Goal: Information Seeking & Learning: Check status

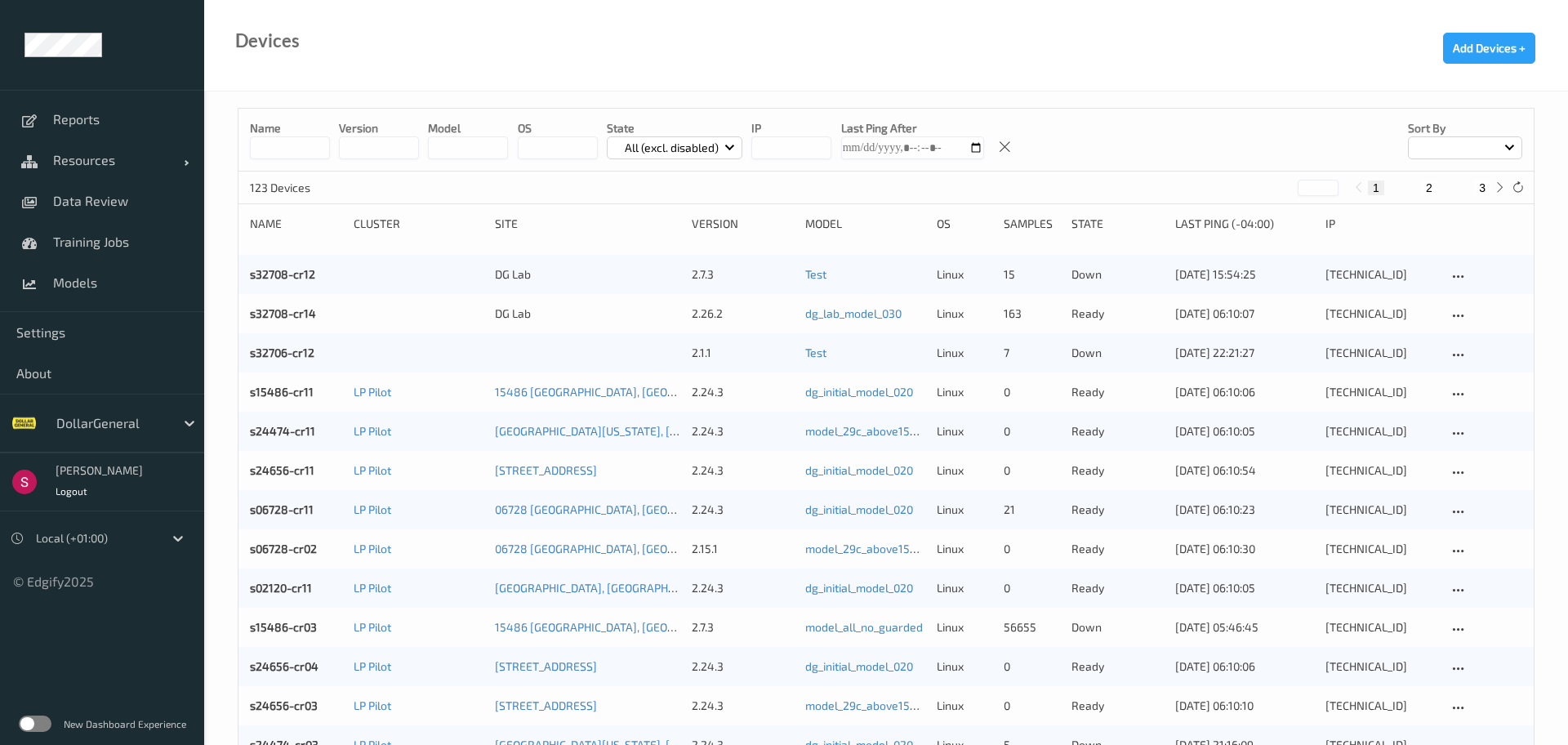
click at [47, 717] on label at bounding box center [35, 723] width 33 height 16
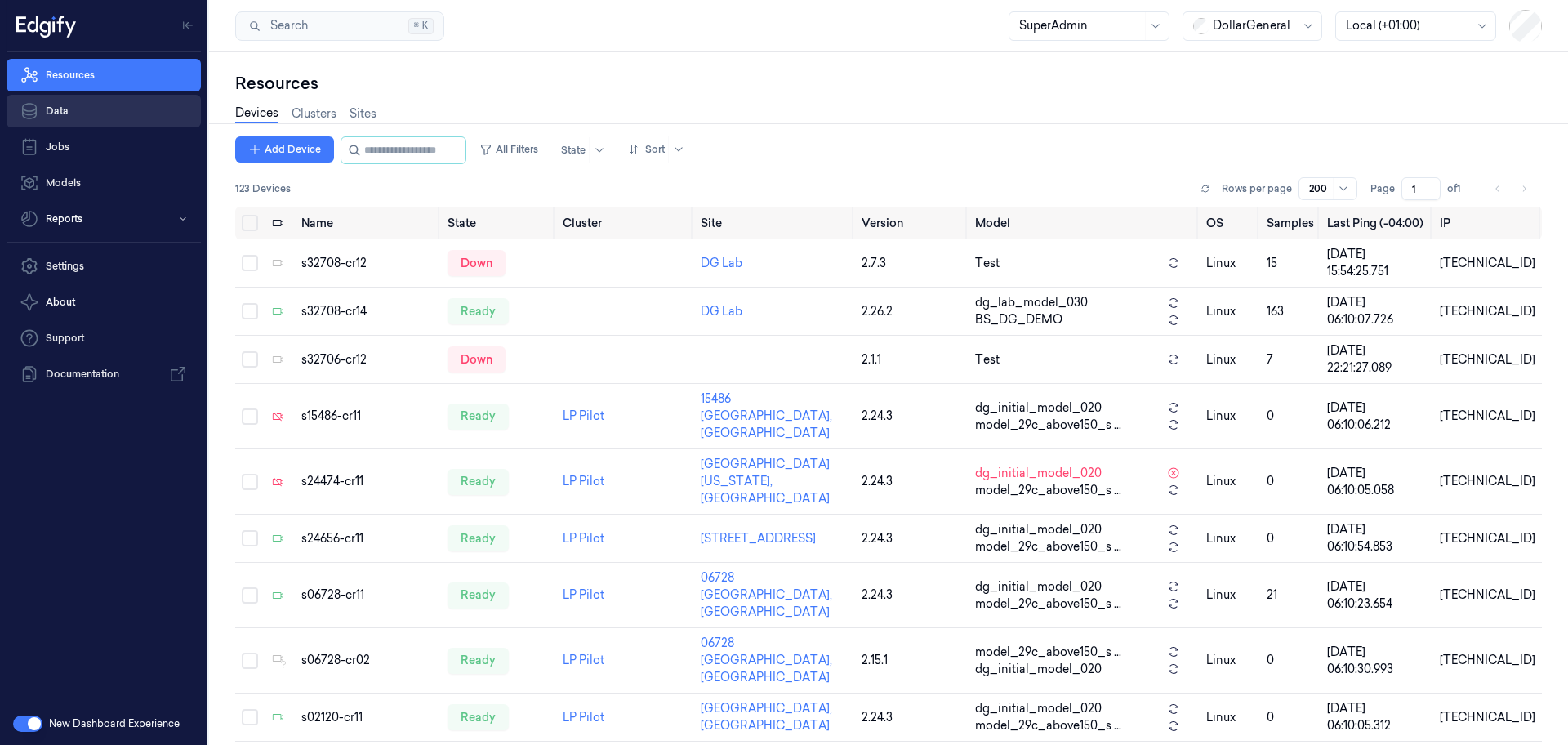
click at [81, 101] on link "Data" at bounding box center [104, 111] width 195 height 33
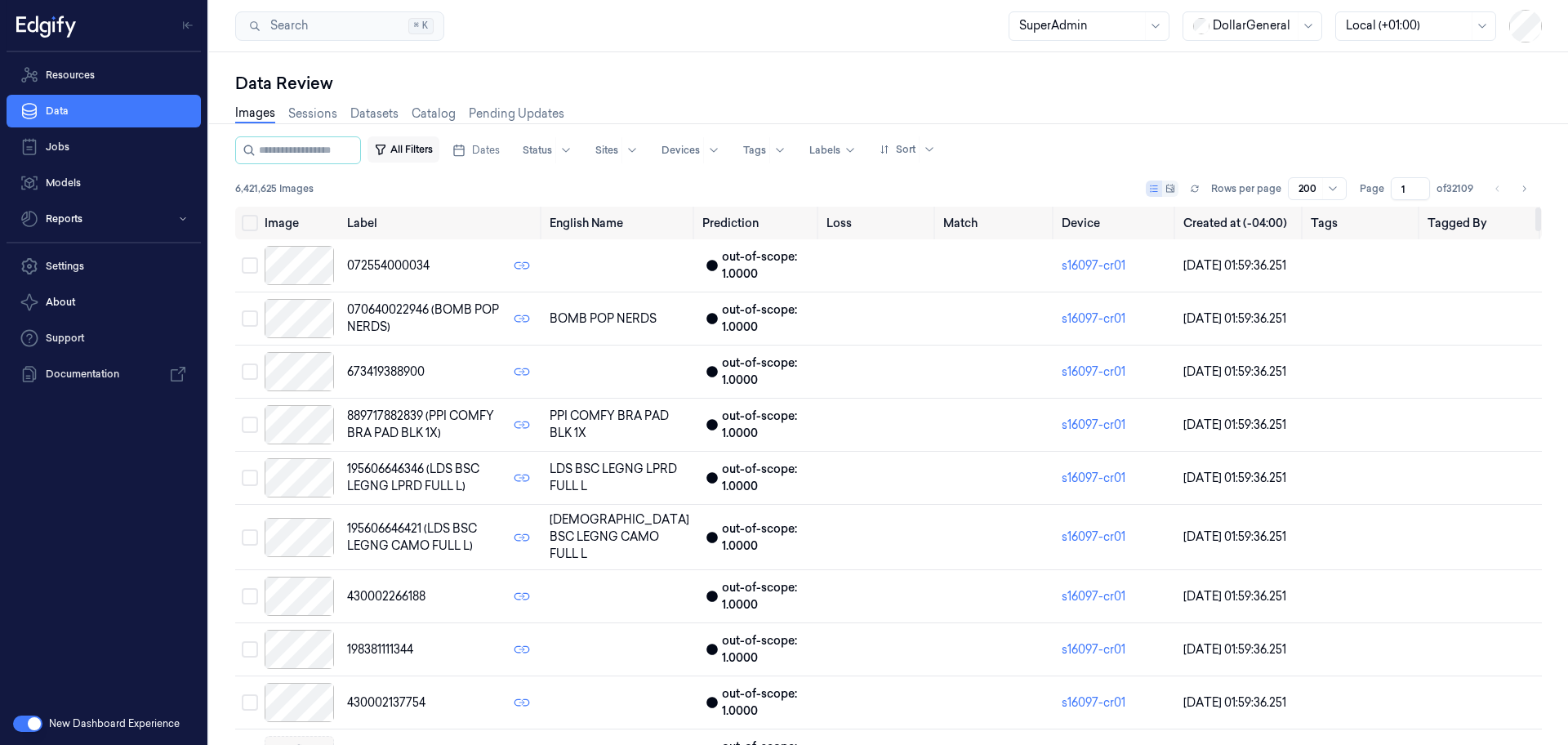
click at [418, 151] on button "All Filters" at bounding box center [403, 149] width 72 height 26
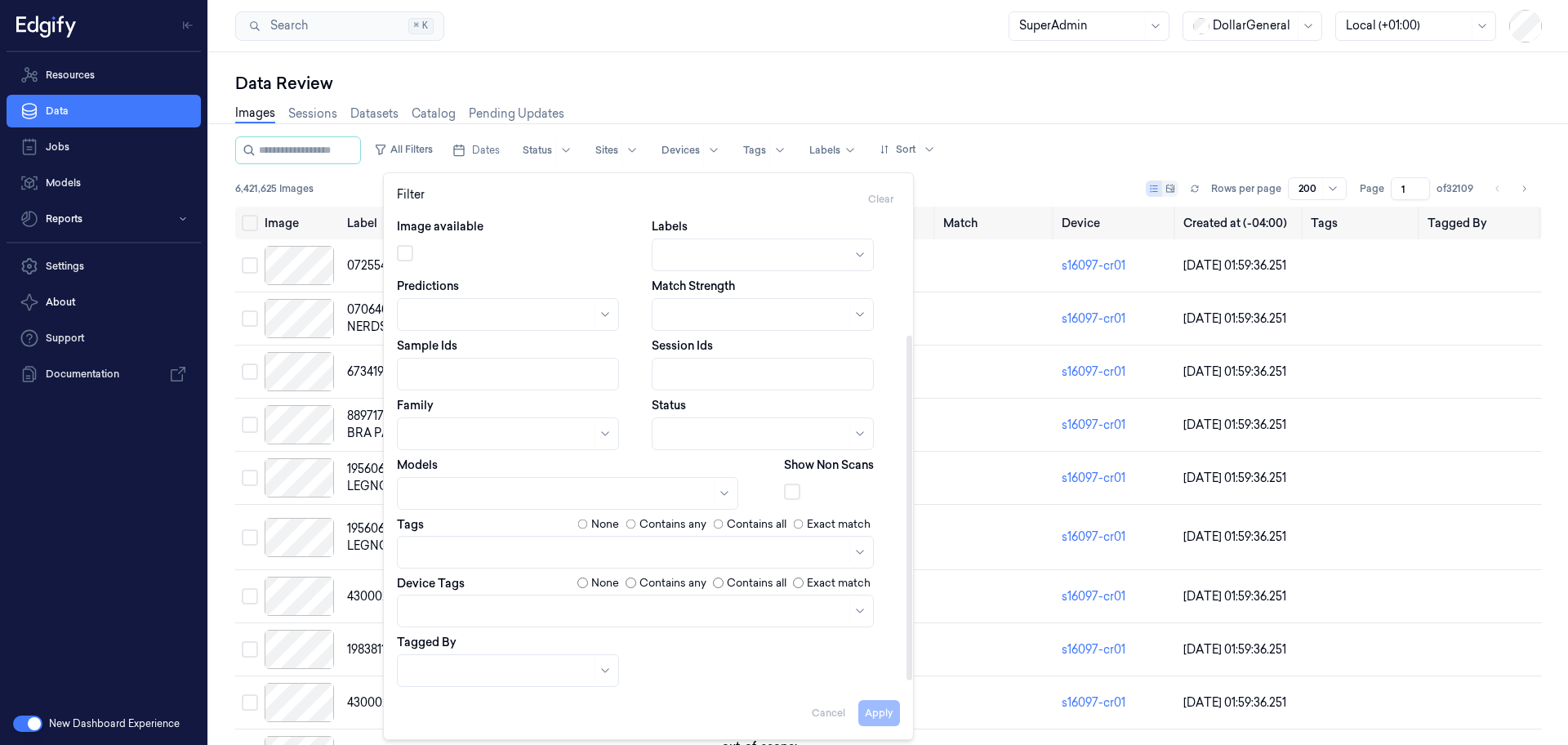
scroll to position [176, 0]
click at [867, 610] on div at bounding box center [861, 607] width 16 height 13
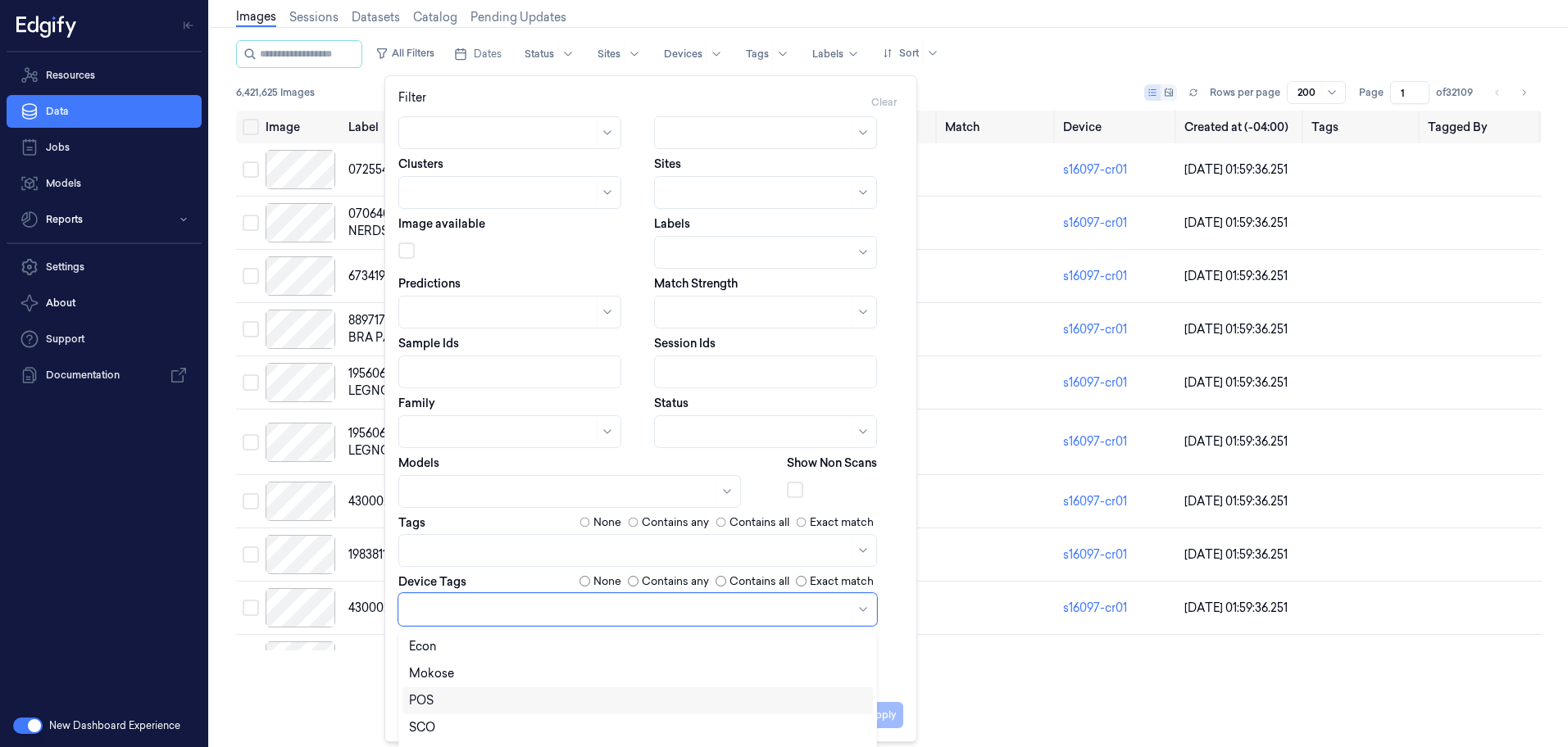
scroll to position [104, 0]
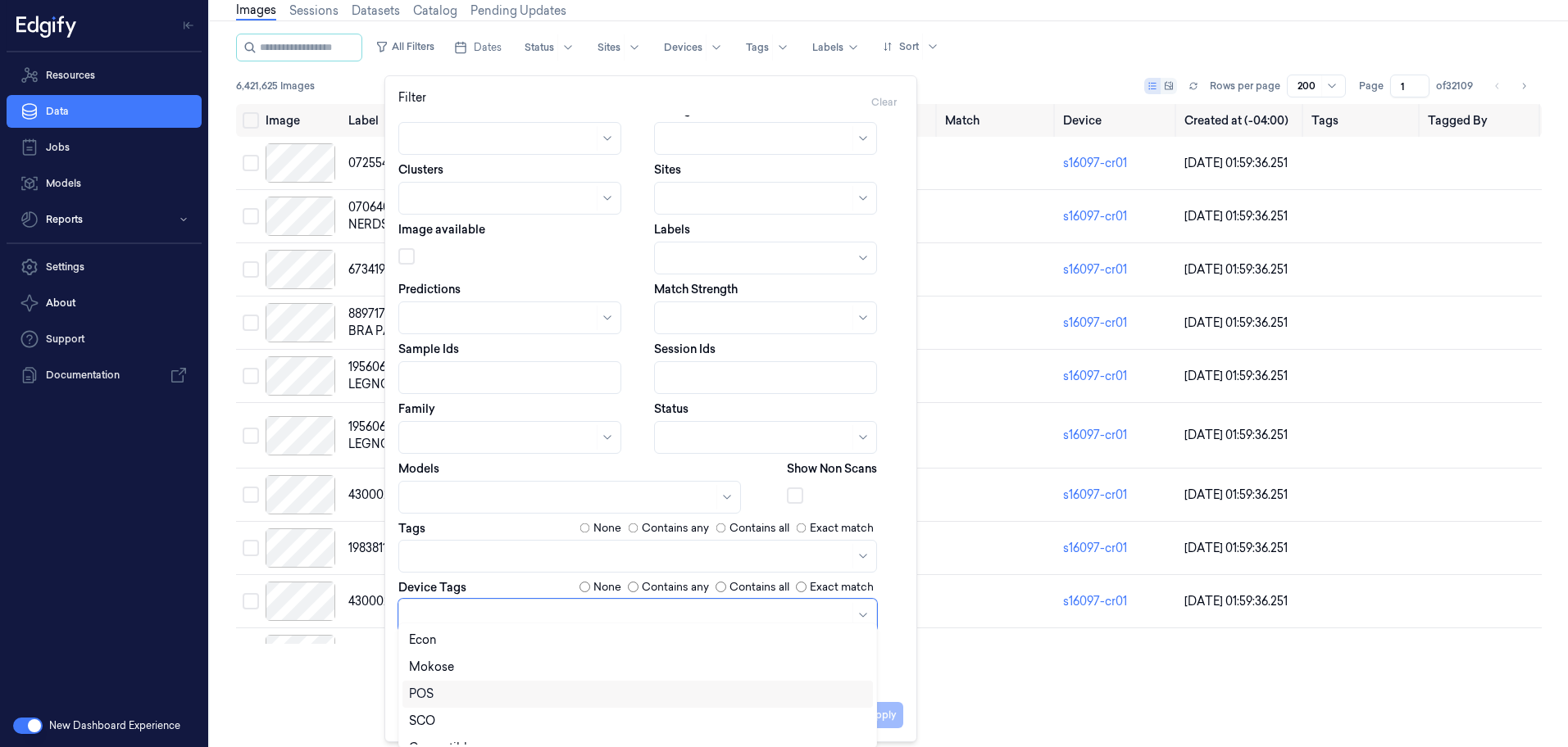
click at [796, 697] on div "POS" at bounding box center [638, 694] width 458 height 17
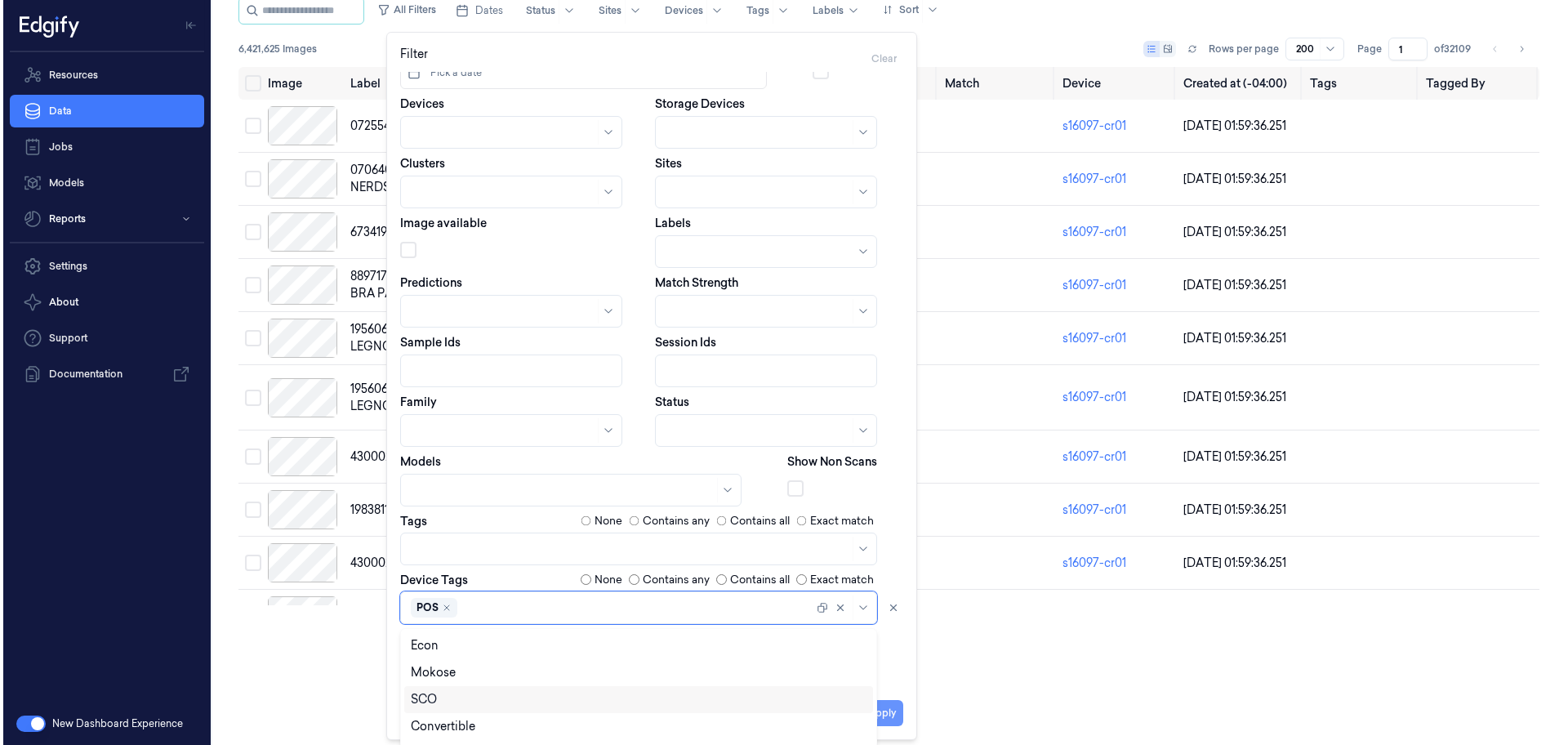
scroll to position [0, 0]
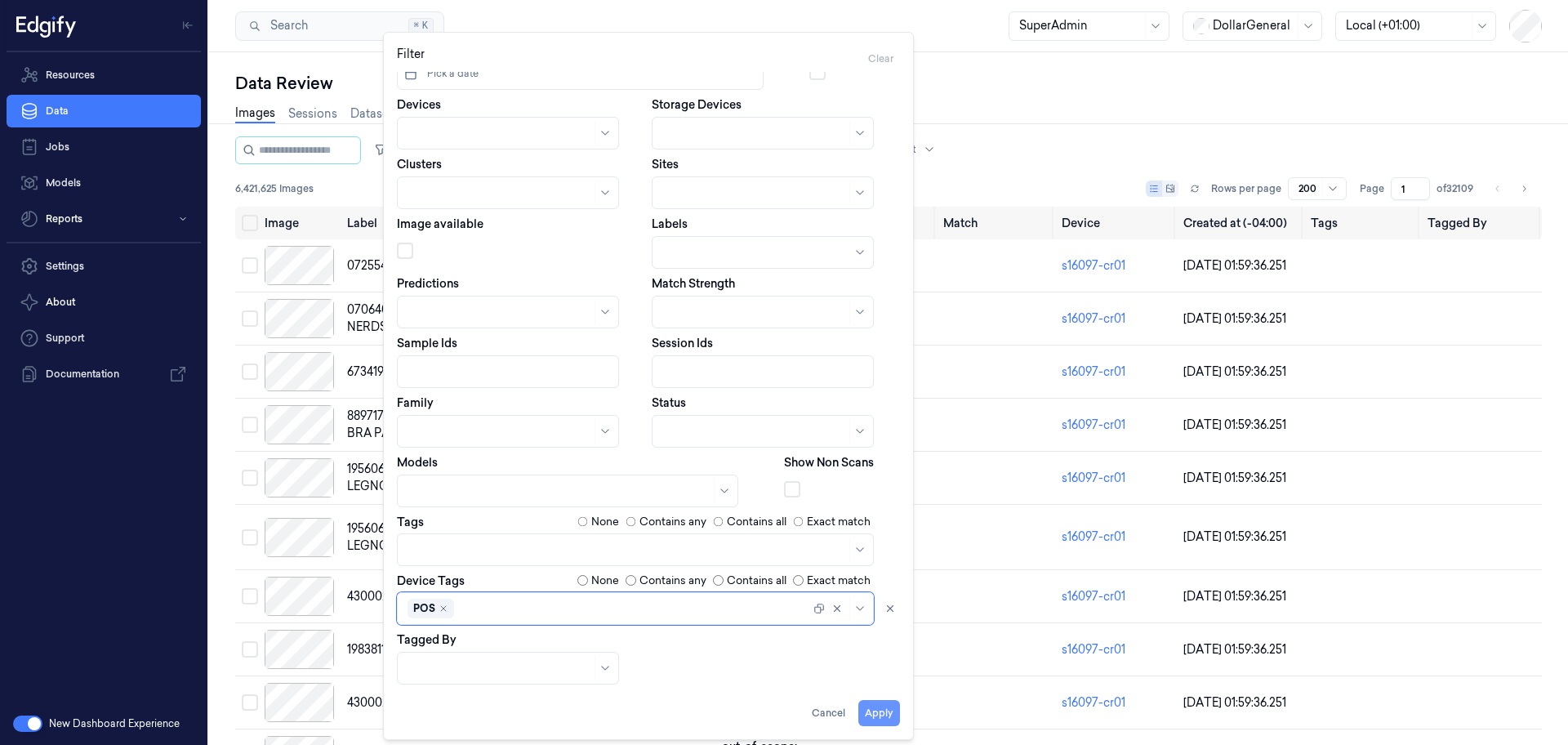
click at [893, 712] on button "Apply" at bounding box center [878, 713] width 41 height 26
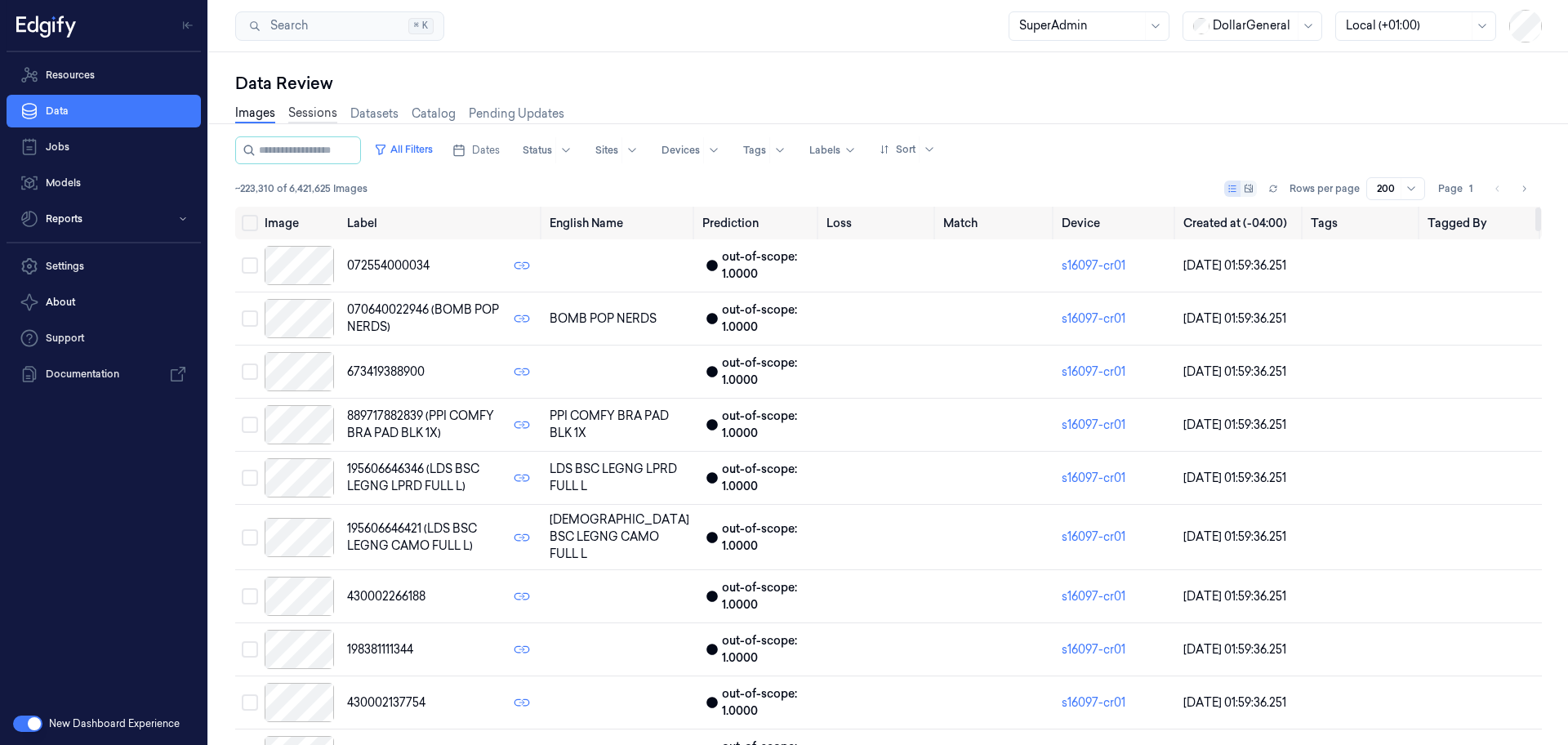
click at [319, 115] on link "Sessions" at bounding box center [313, 114] width 49 height 19
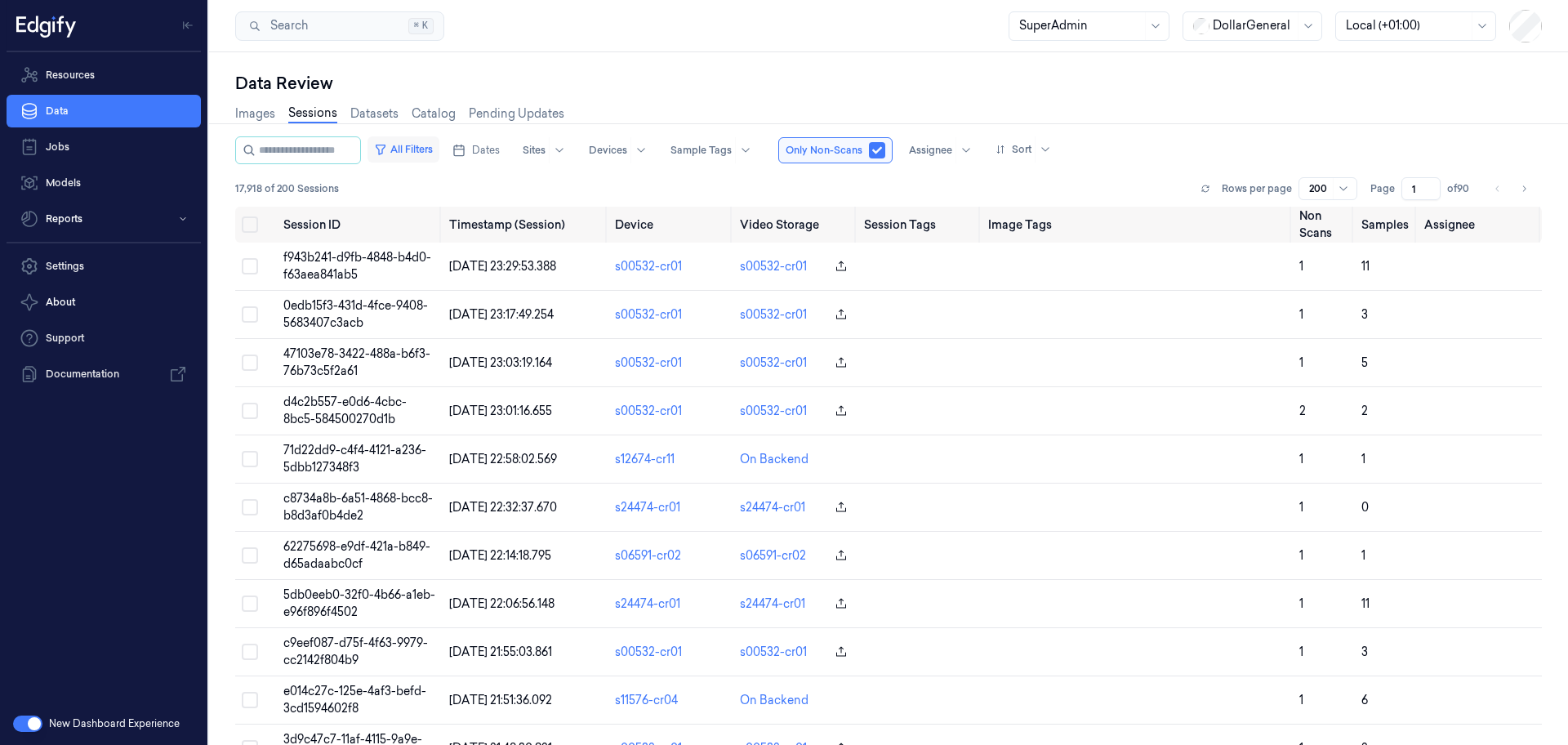
click at [427, 152] on button "All Filters" at bounding box center [403, 149] width 72 height 26
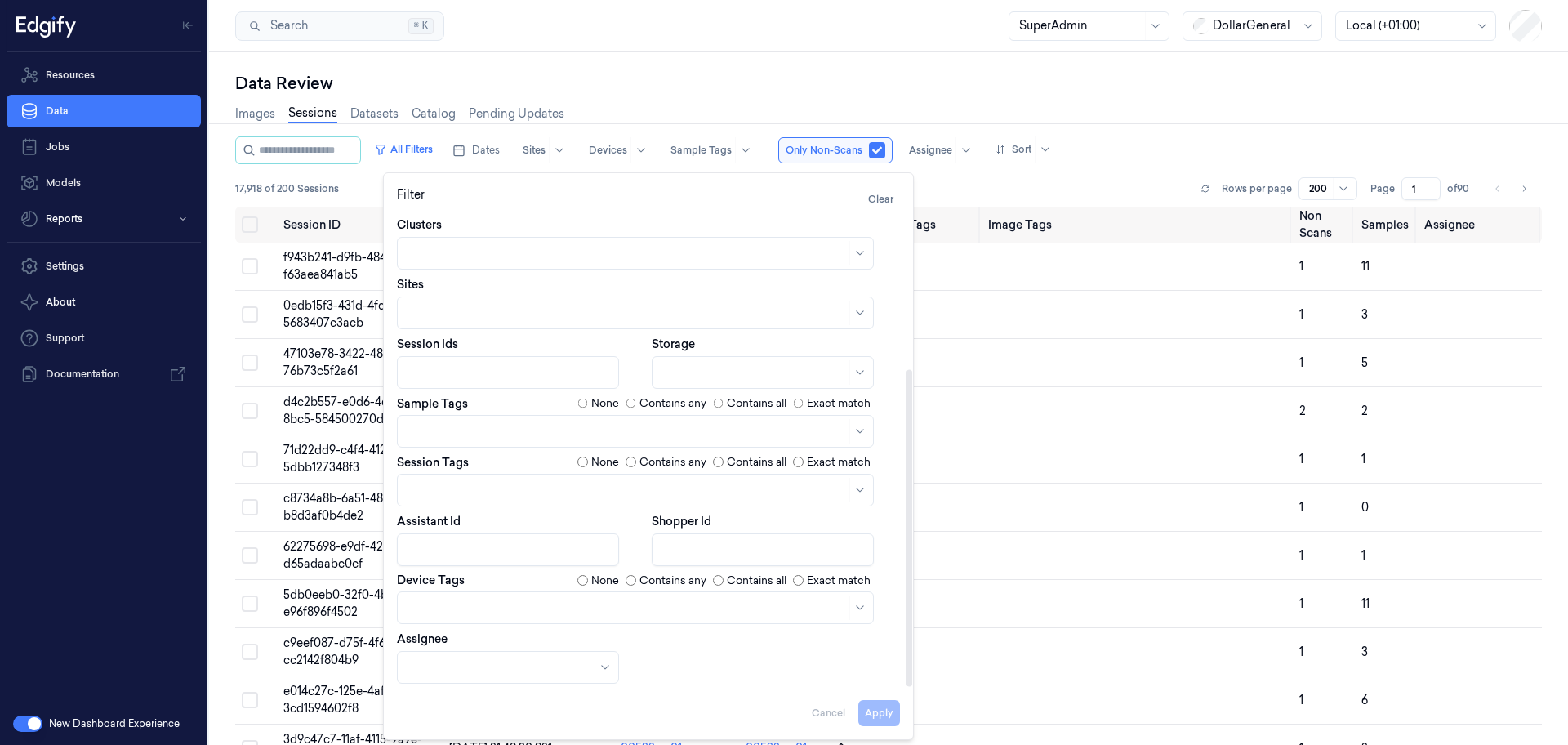
click at [868, 615] on div at bounding box center [860, 608] width 20 height 25
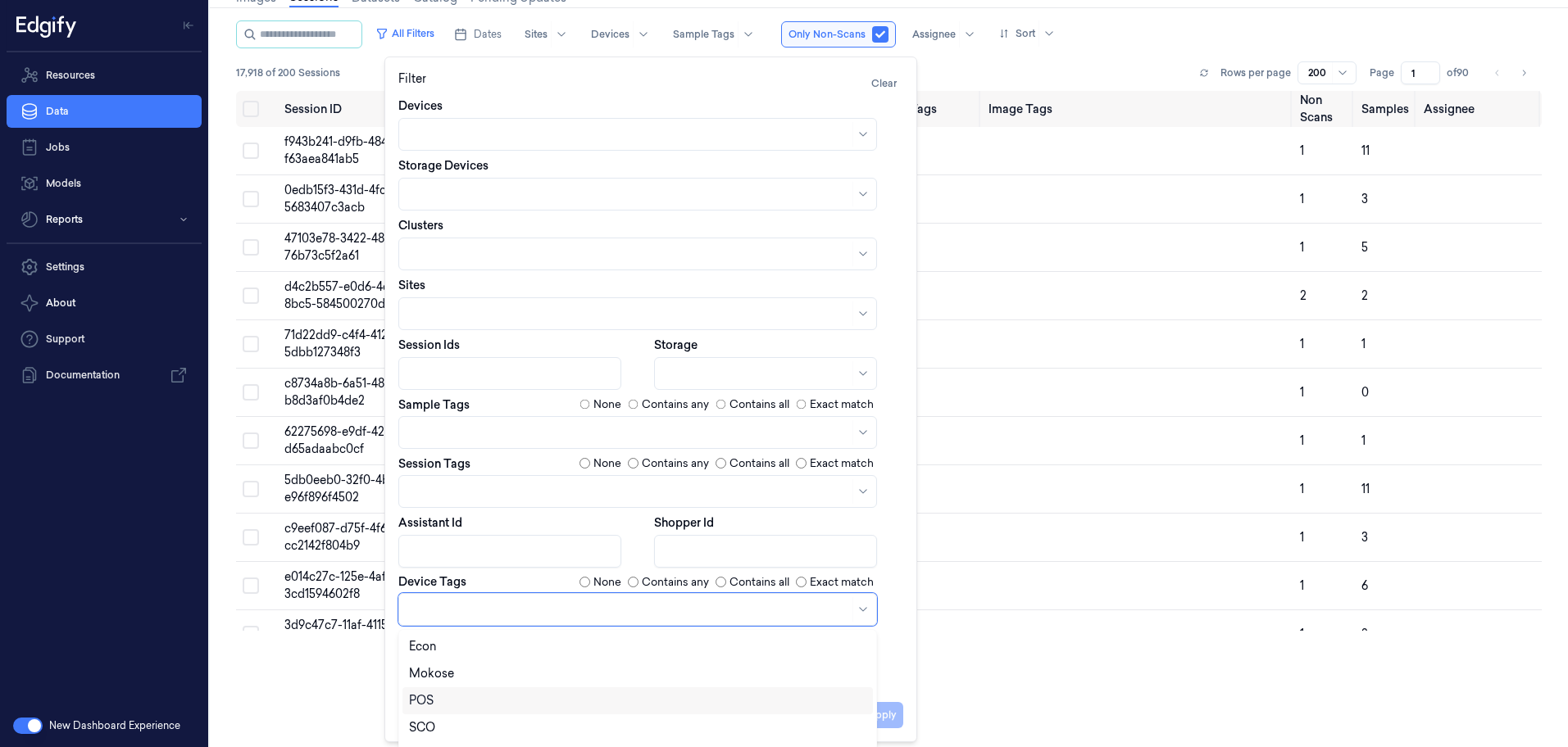
click at [682, 694] on div "POS" at bounding box center [638, 700] width 458 height 17
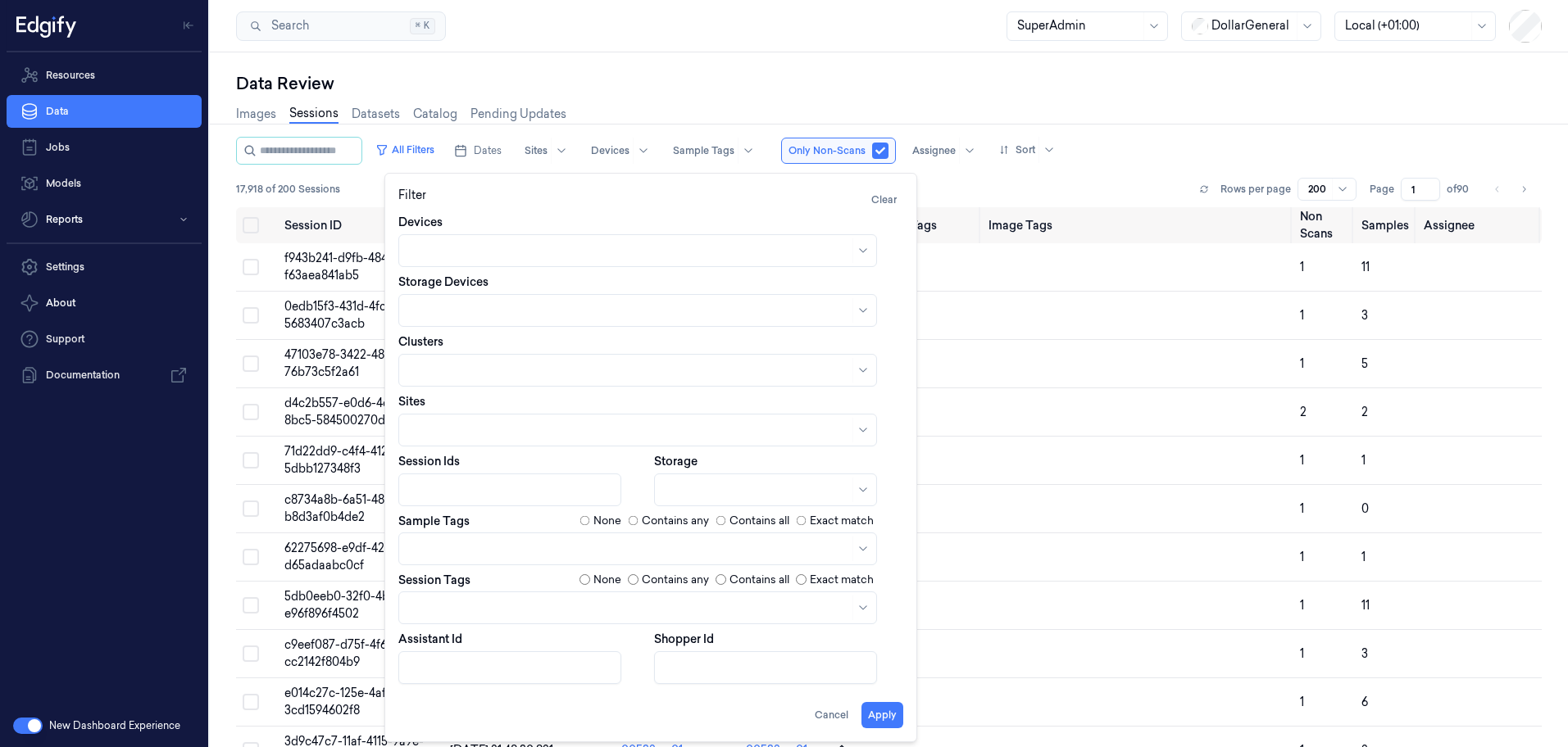
drag, startPoint x: 889, startPoint y: 712, endPoint x: 889, endPoint y: 702, distance: 10.0
click at [891, 712] on button "Apply" at bounding box center [882, 715] width 42 height 26
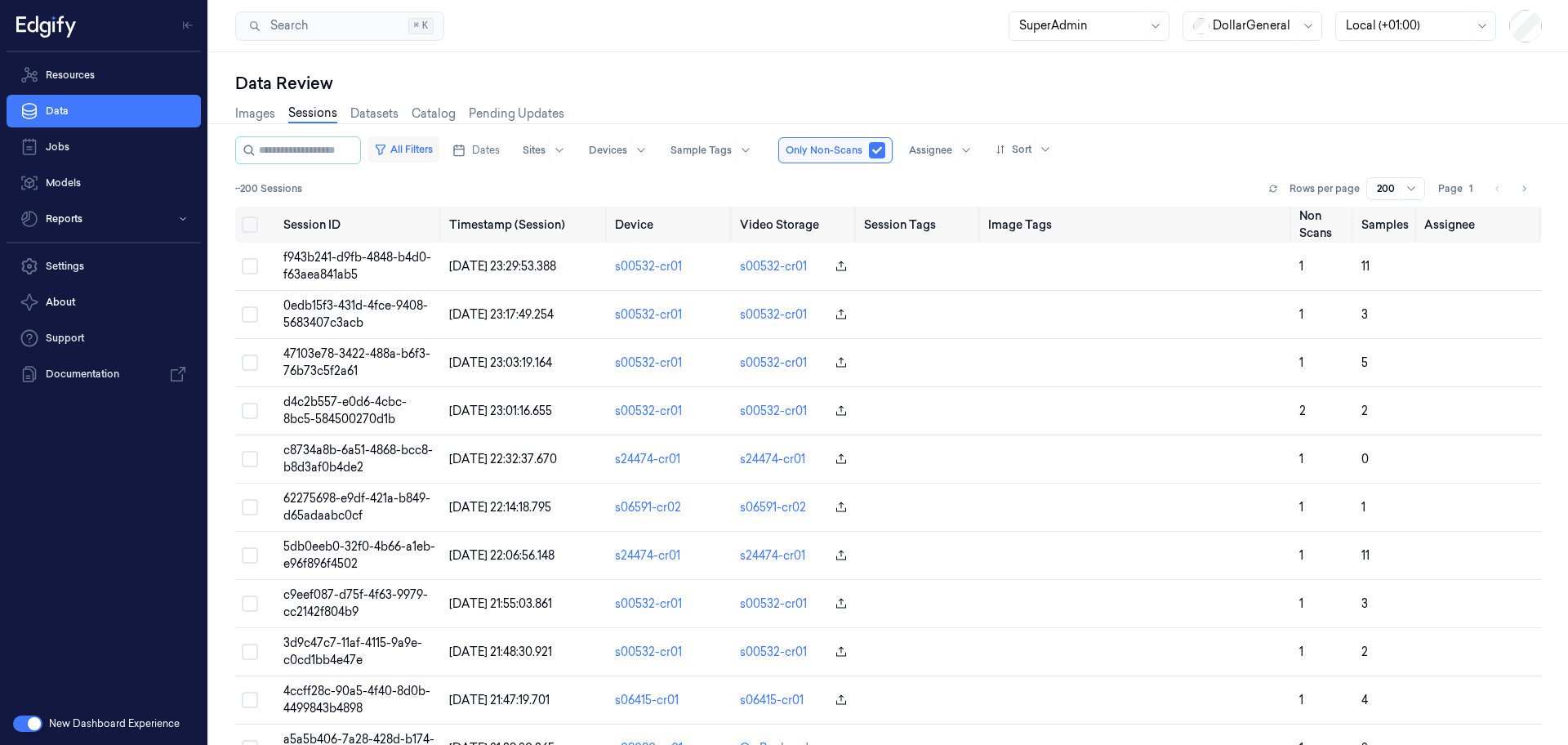
click at [439, 152] on button "All Filters" at bounding box center [403, 149] width 72 height 26
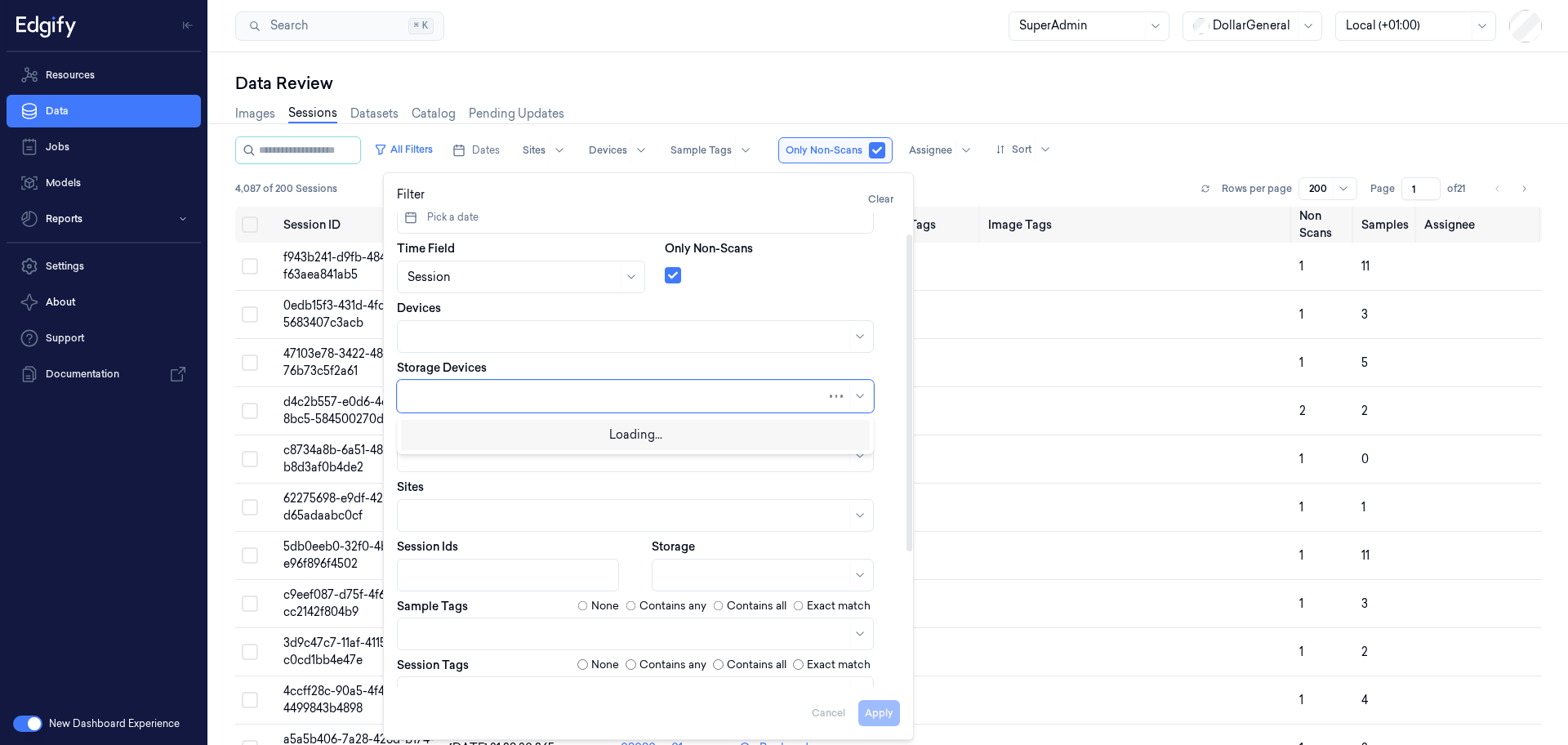
click at [778, 398] on div at bounding box center [617, 396] width 419 height 17
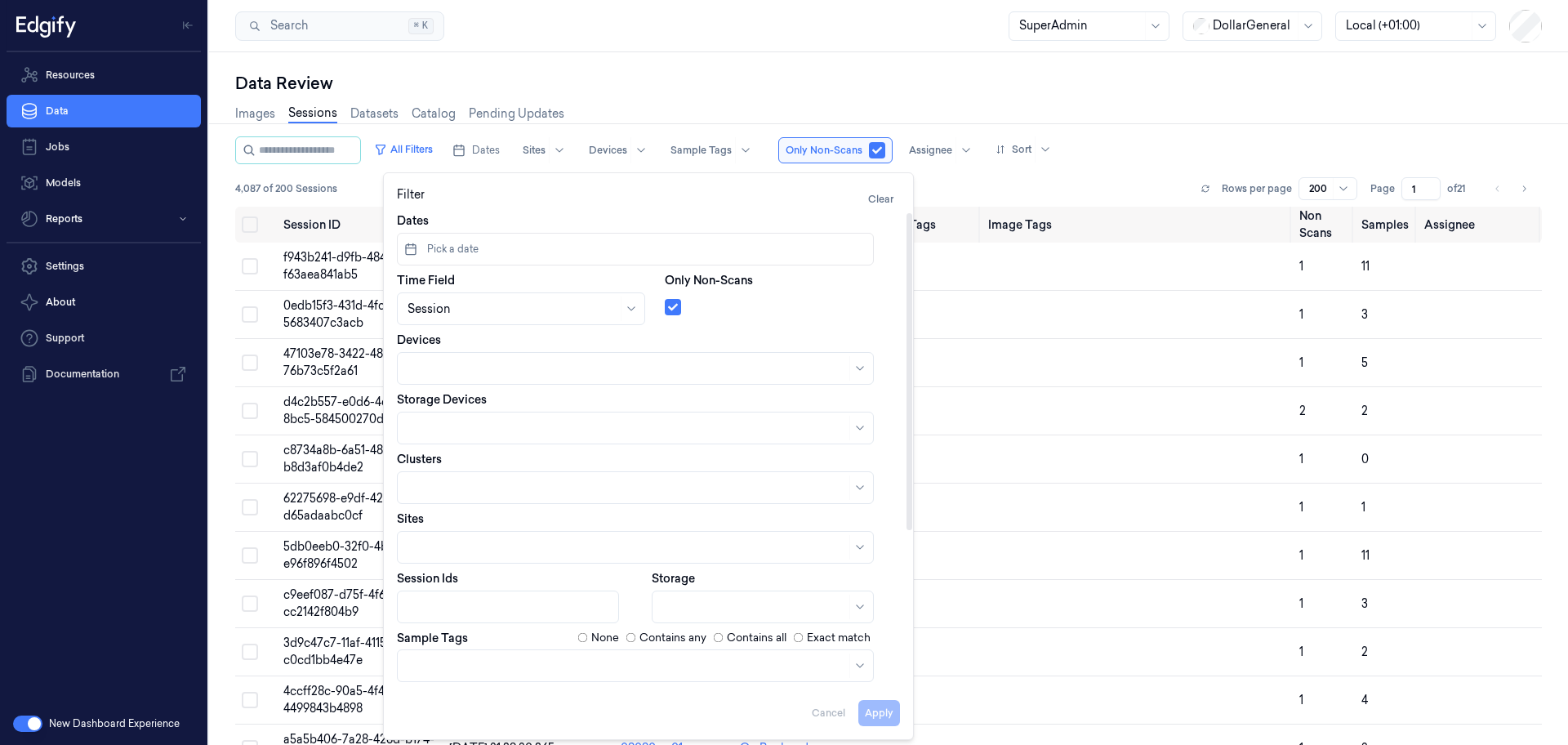
click at [878, 308] on div at bounding box center [783, 303] width 235 height 23
click at [774, 376] on div at bounding box center [627, 369] width 438 height 17
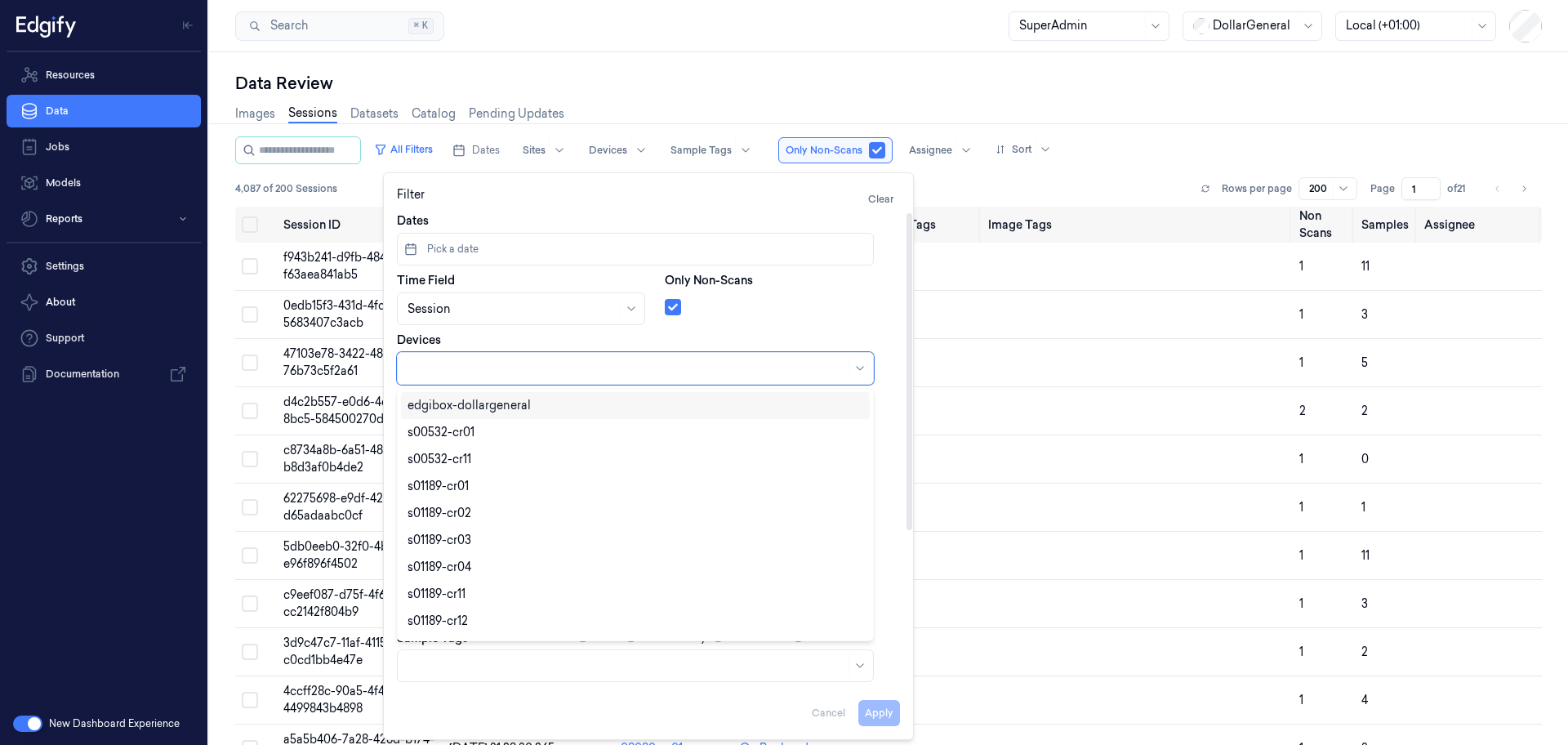
click at [858, 316] on div "Only Non-Scans" at bounding box center [783, 298] width 235 height 53
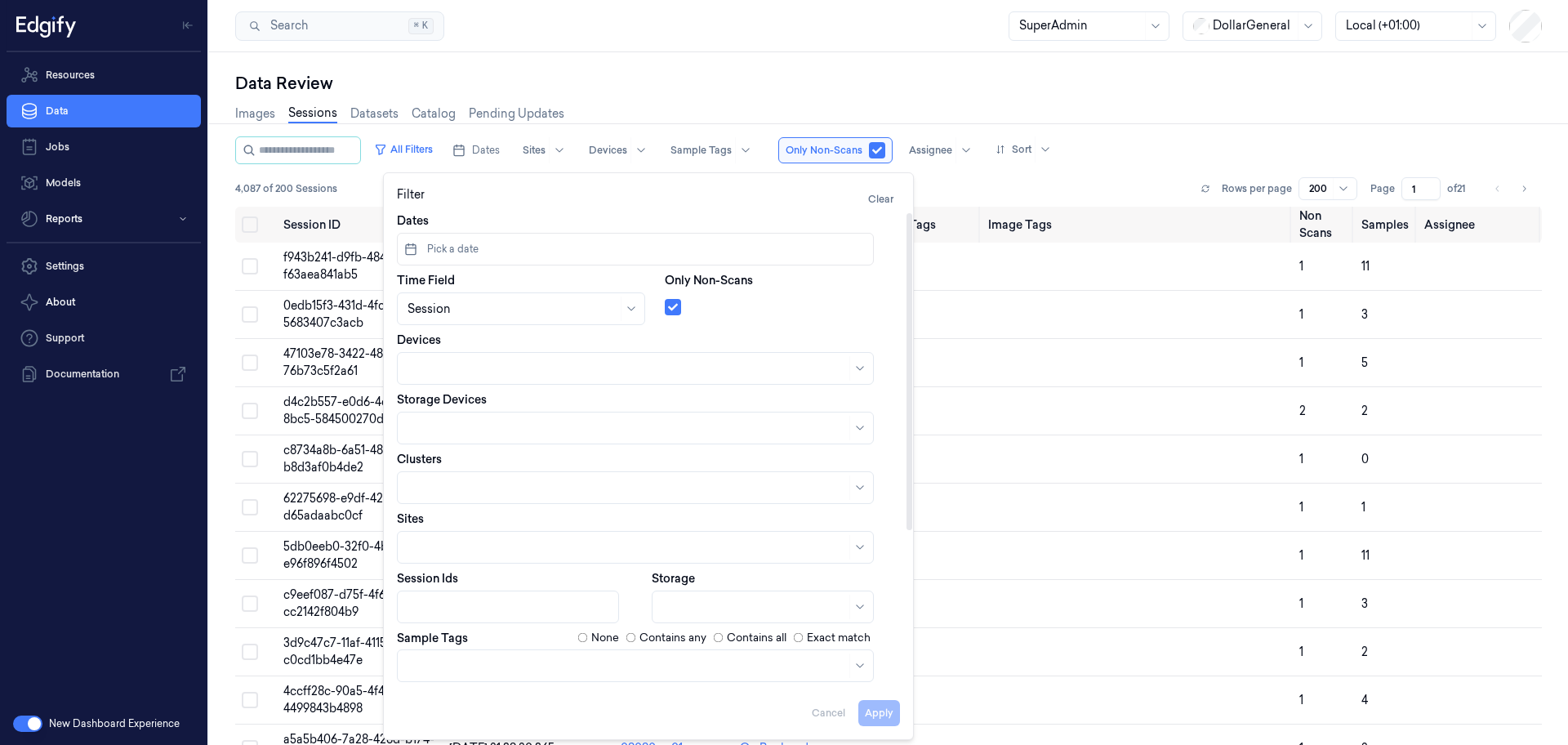
click at [731, 430] on div at bounding box center [627, 428] width 438 height 17
type input "ba"
click at [894, 639] on div "None Contains any Contains all Exact match" at bounding box center [738, 637] width 322 height 16
click at [858, 611] on icon at bounding box center [859, 606] width 13 height 13
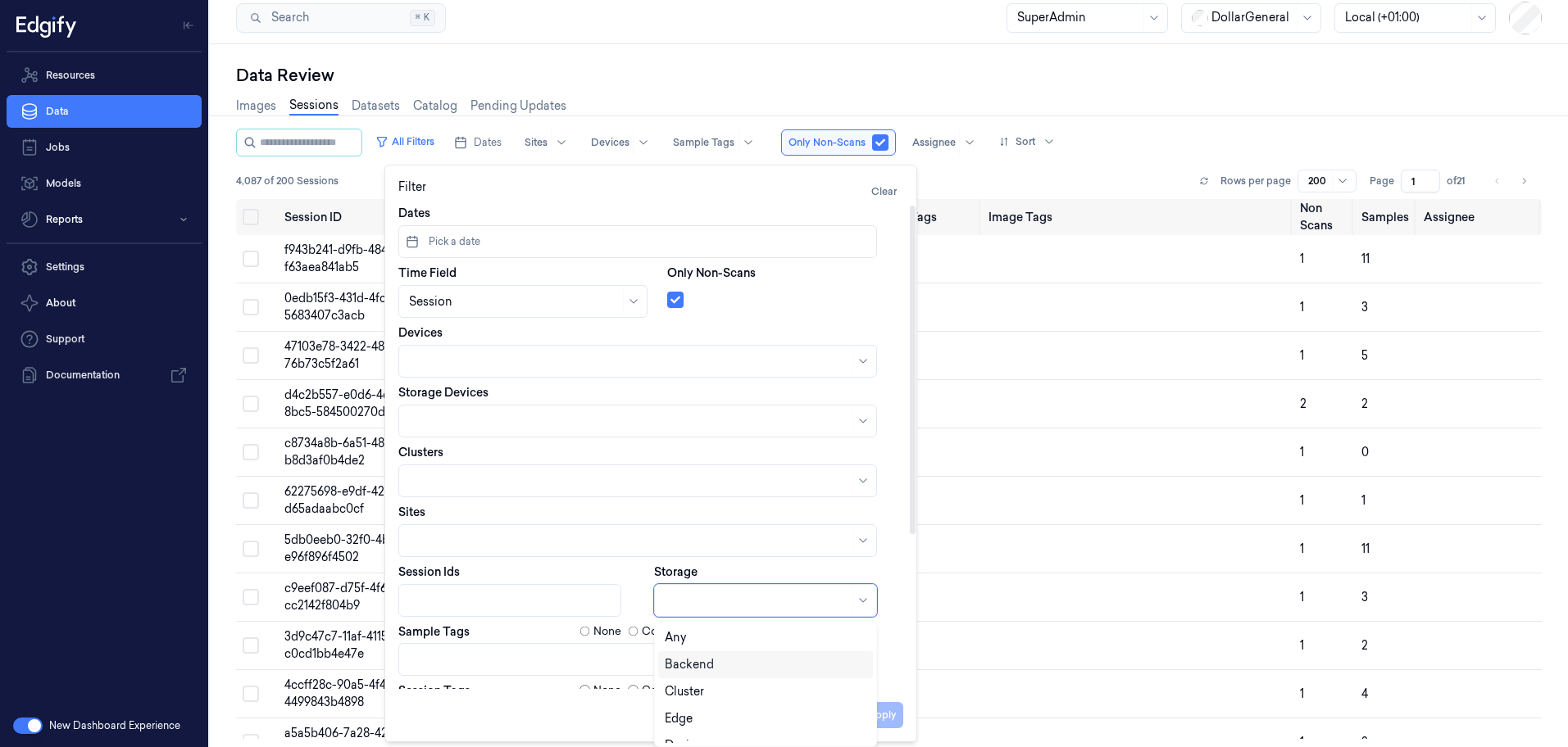
click at [719, 661] on div "Backend" at bounding box center [765, 665] width 201 height 17
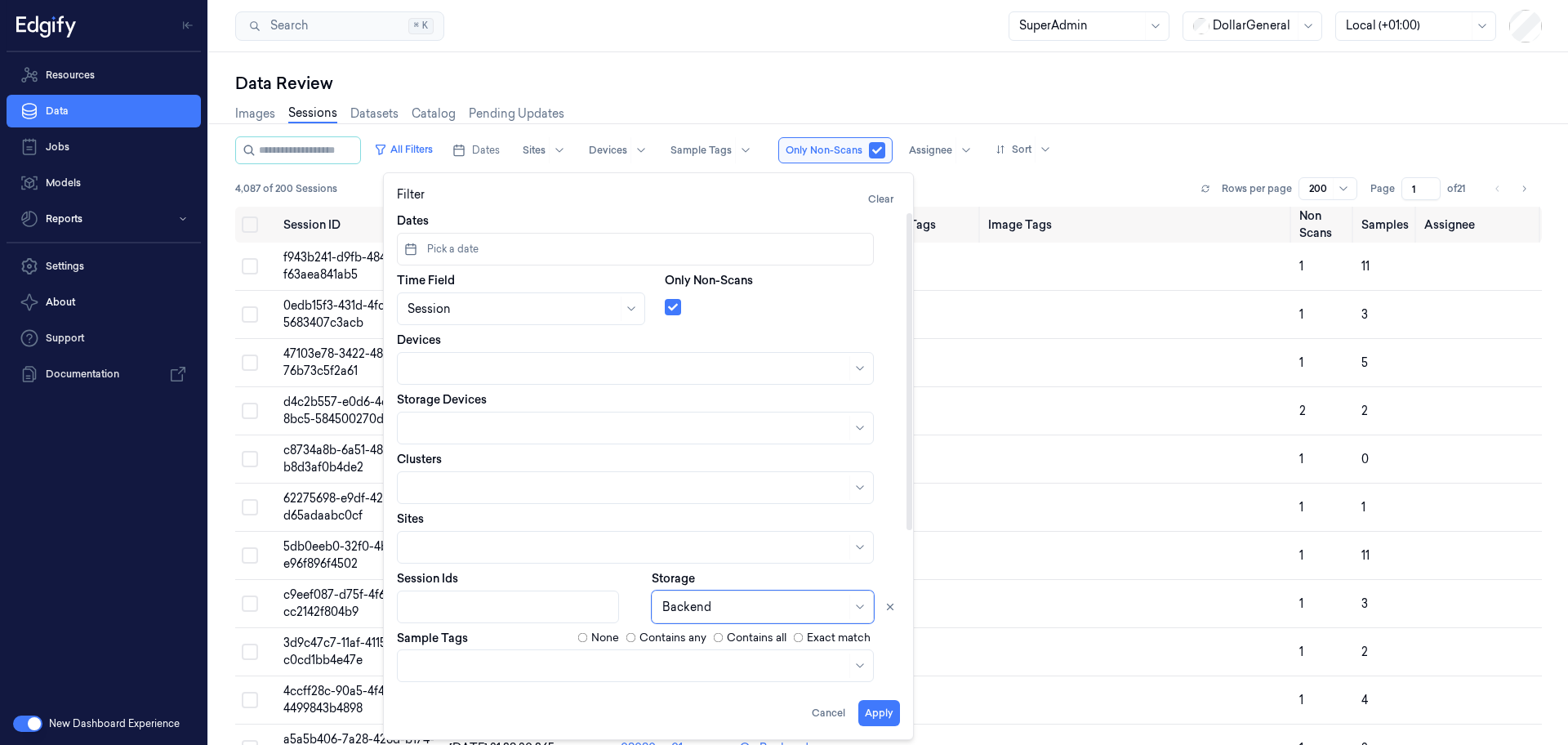
drag, startPoint x: 878, startPoint y: 708, endPoint x: 756, endPoint y: 519, distance: 225.0
click at [878, 708] on button "Apply" at bounding box center [878, 713] width 41 height 26
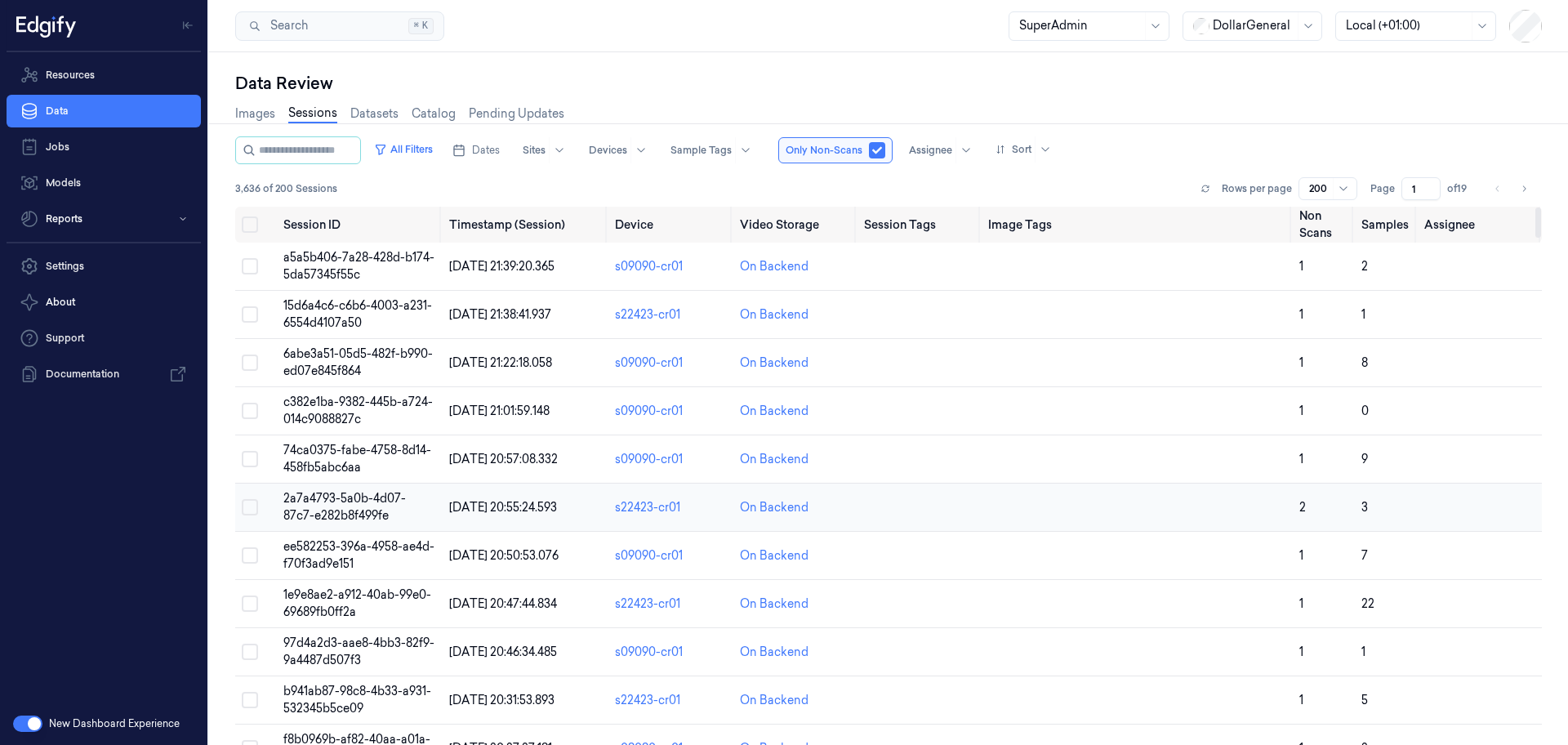
click at [339, 505] on span "2a7a4793-5a0b-4d07-87c7-e282b8f499fe" at bounding box center [344, 507] width 123 height 32
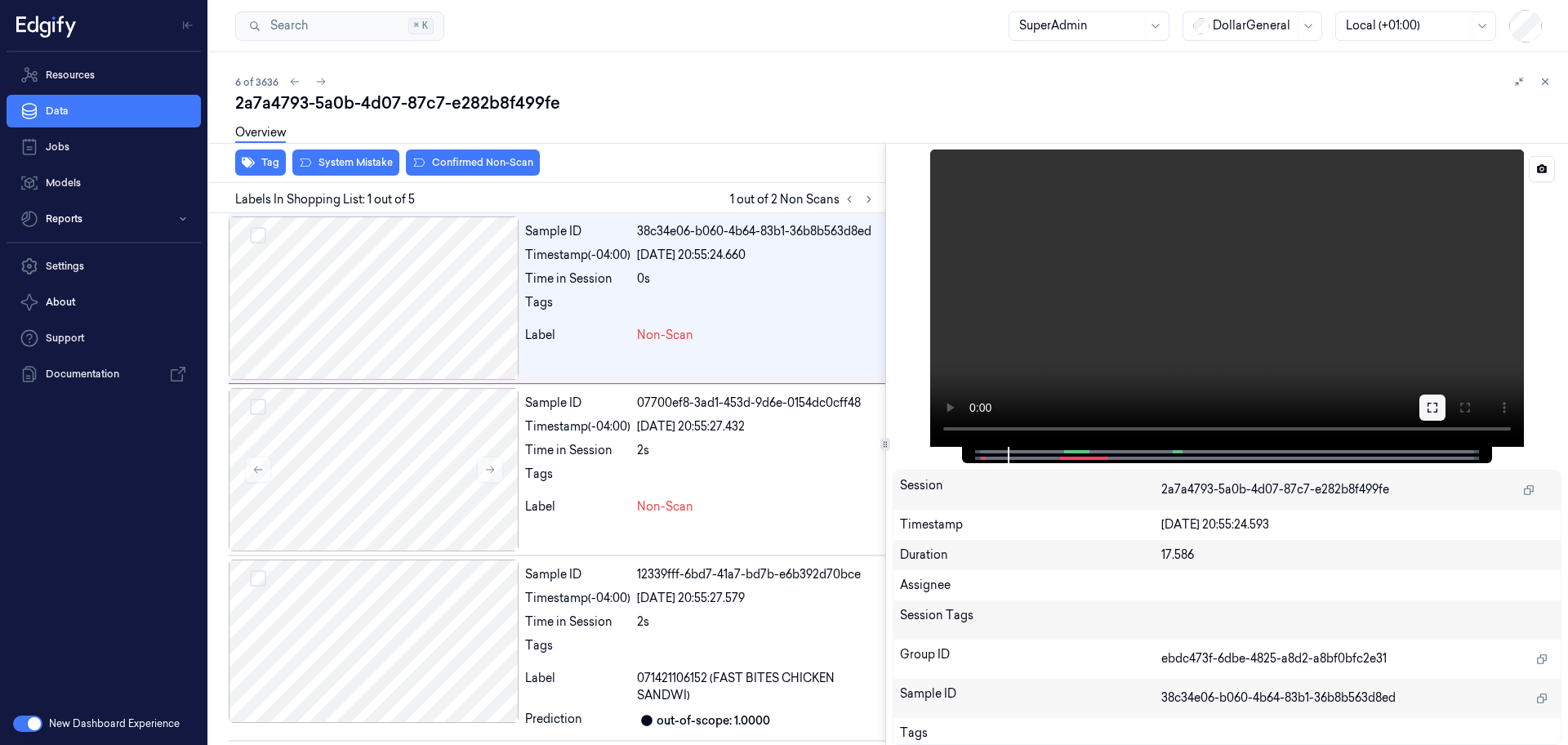
click at [1435, 407] on icon at bounding box center [1432, 407] width 13 height 13
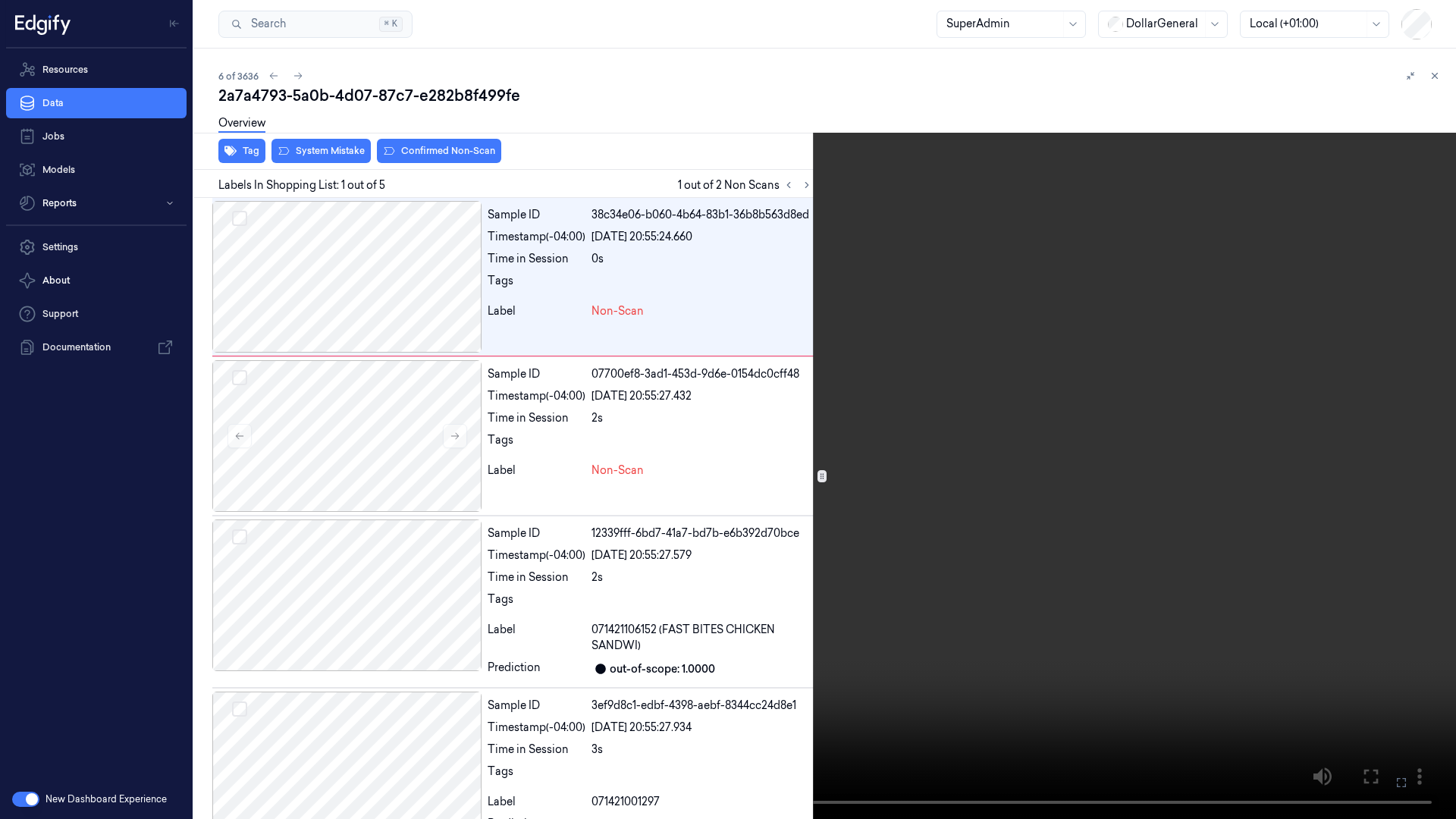
click at [0, 0] on icon at bounding box center [0, 0] width 0 height 0
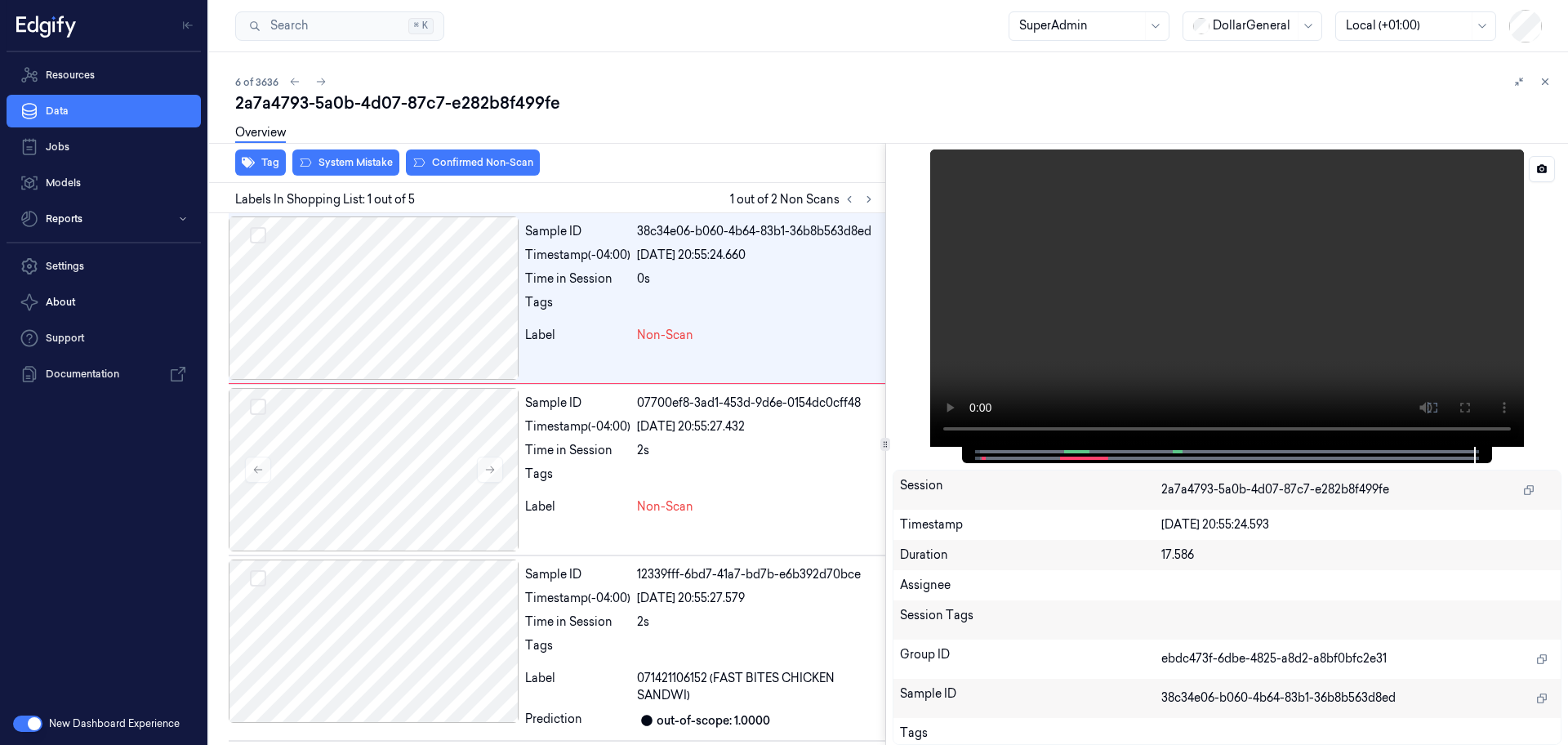
click at [1061, 461] on span at bounding box center [1061, 459] width 3 height 8
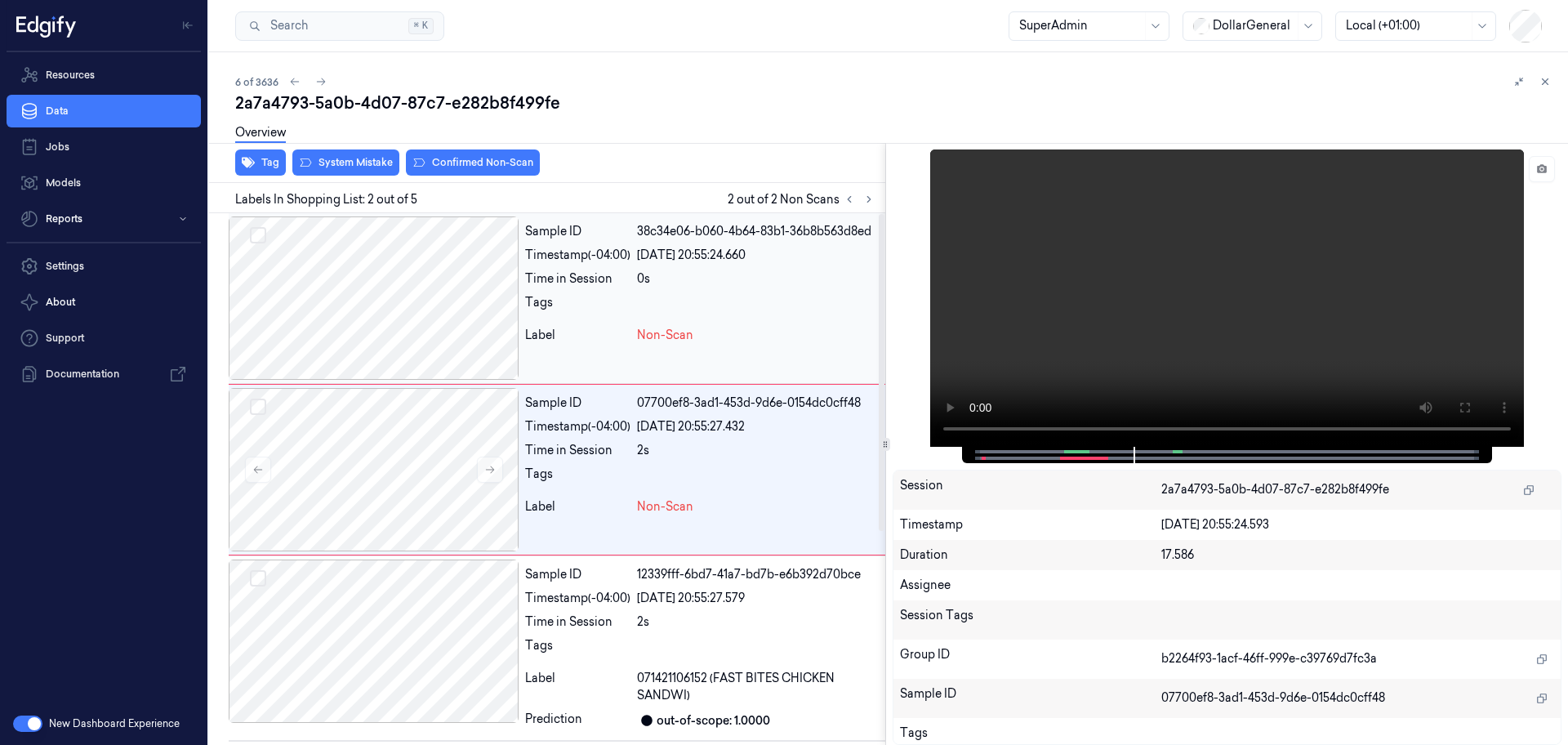
click at [729, 313] on div at bounding box center [758, 306] width 242 height 26
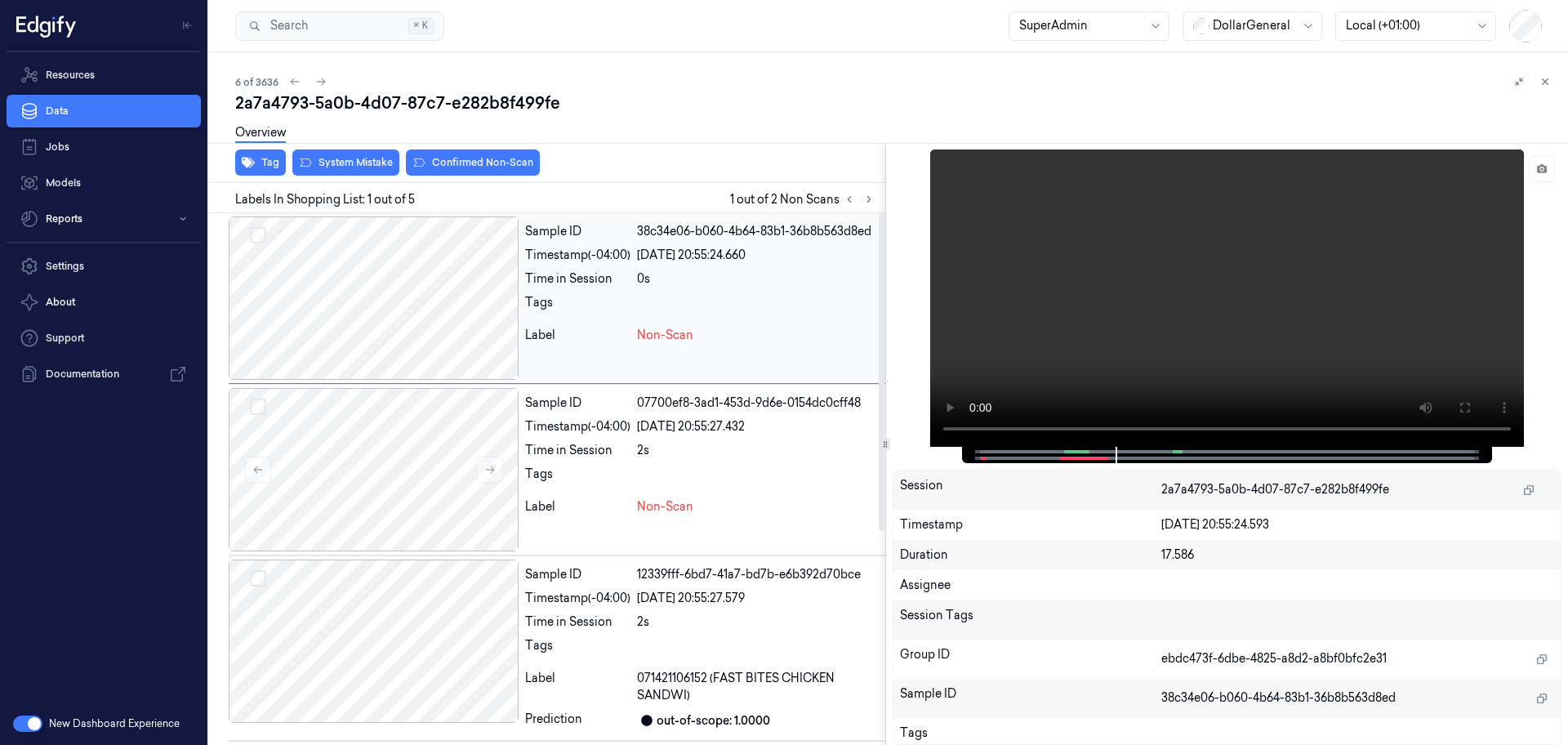
click at [454, 276] on div at bounding box center [373, 298] width 290 height 163
click at [432, 480] on div at bounding box center [373, 469] width 290 height 163
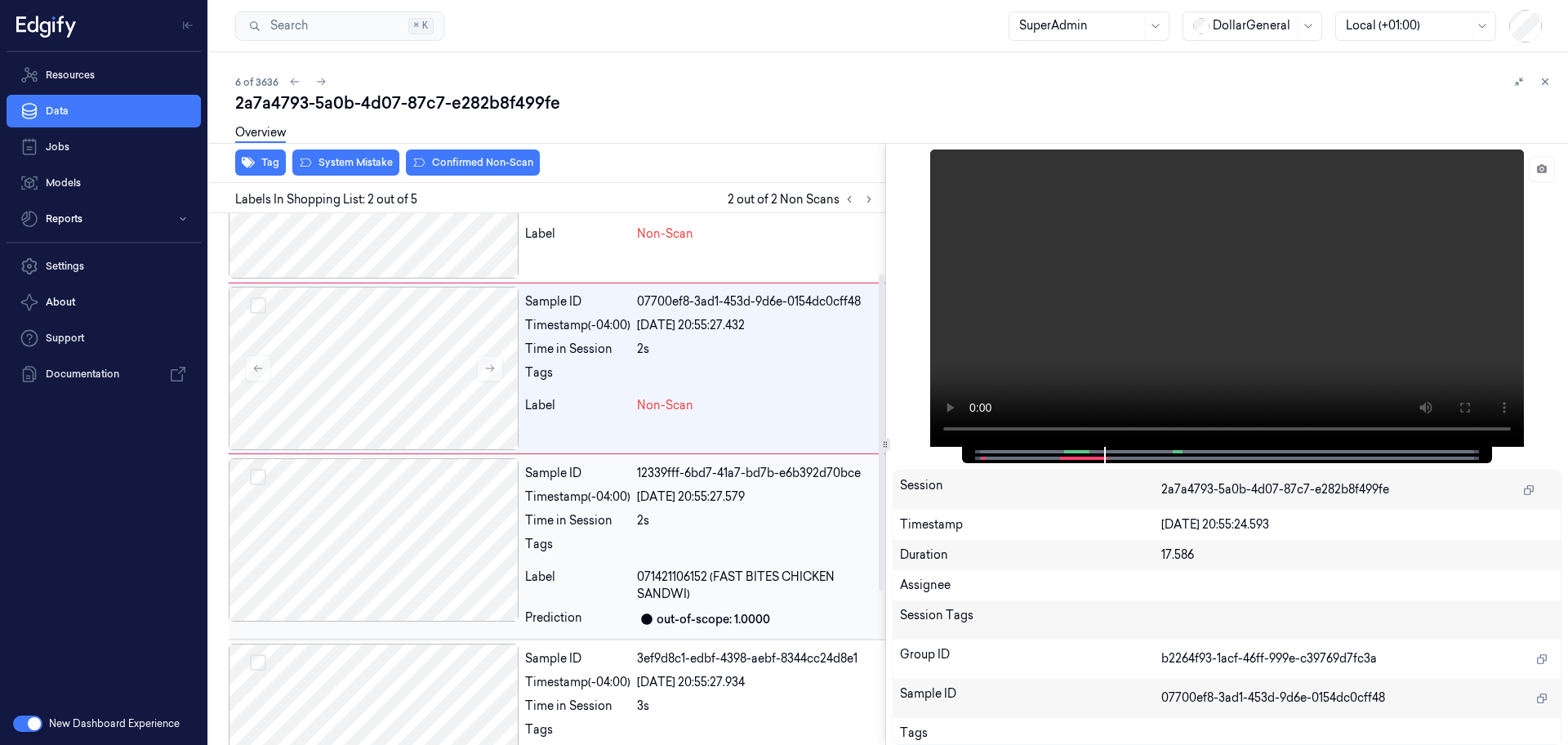
click at [439, 523] on div at bounding box center [373, 539] width 290 height 163
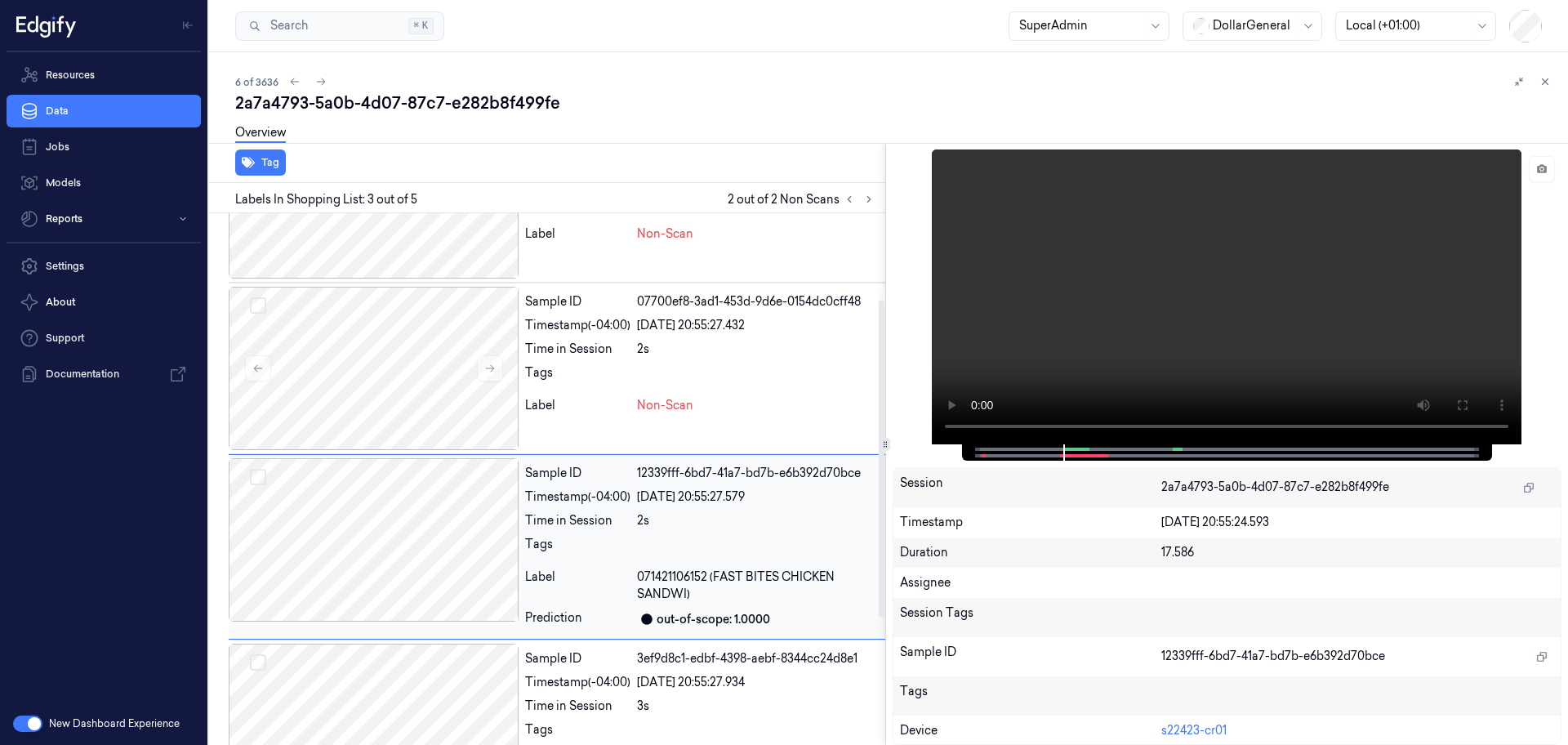
scroll to position [169, 0]
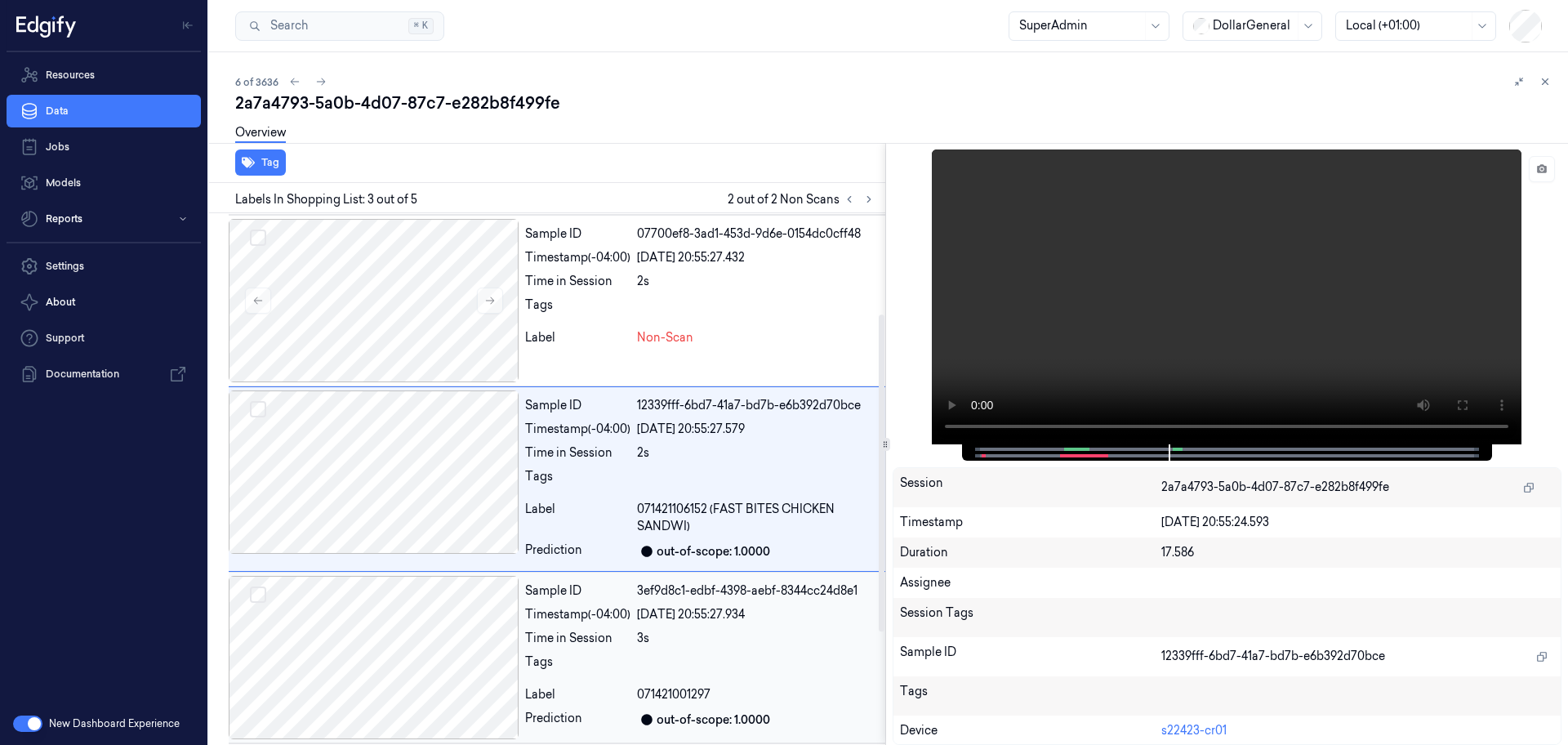
click at [420, 643] on div at bounding box center [373, 657] width 290 height 163
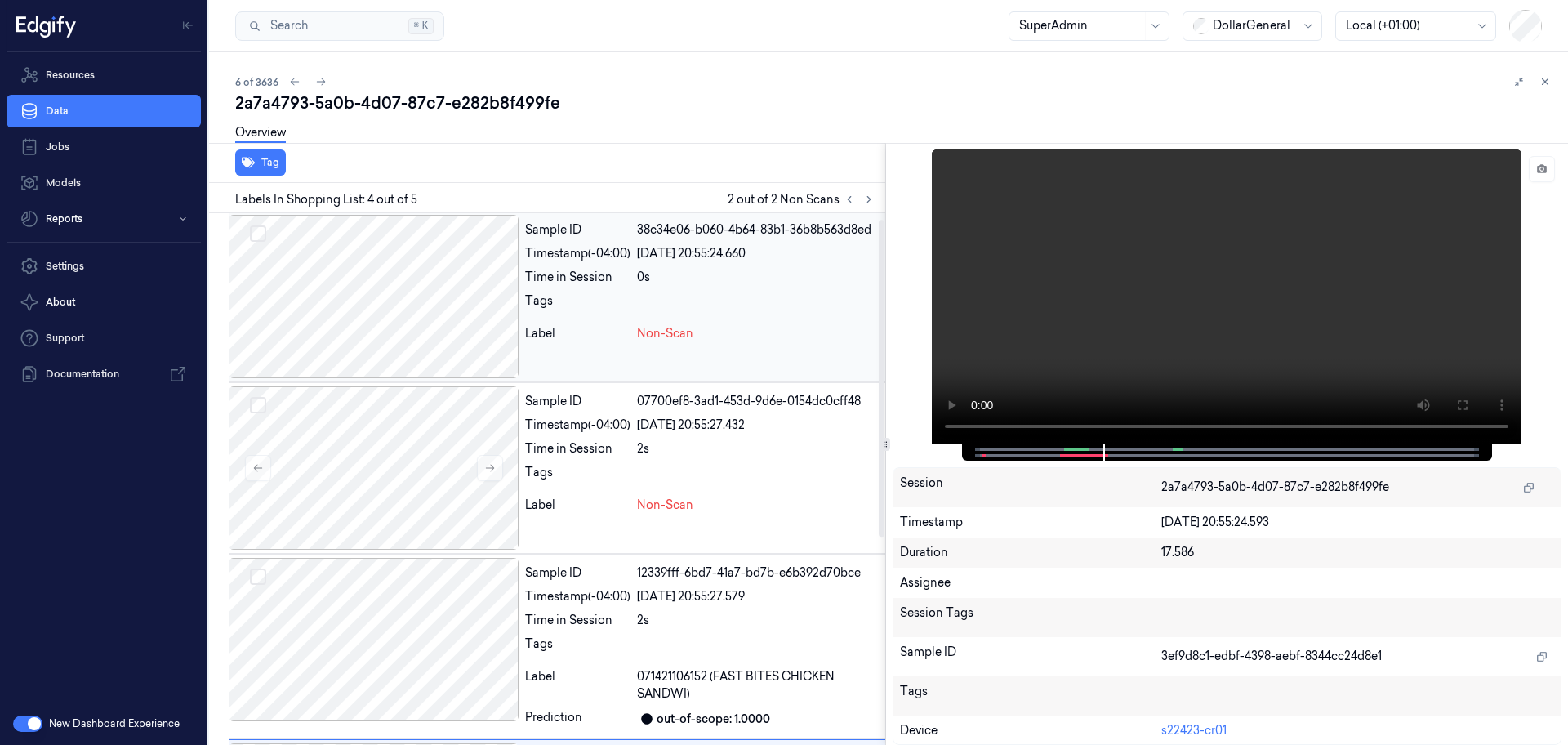
scroll to position [0, 0]
click at [415, 443] on div at bounding box center [373, 469] width 290 height 163
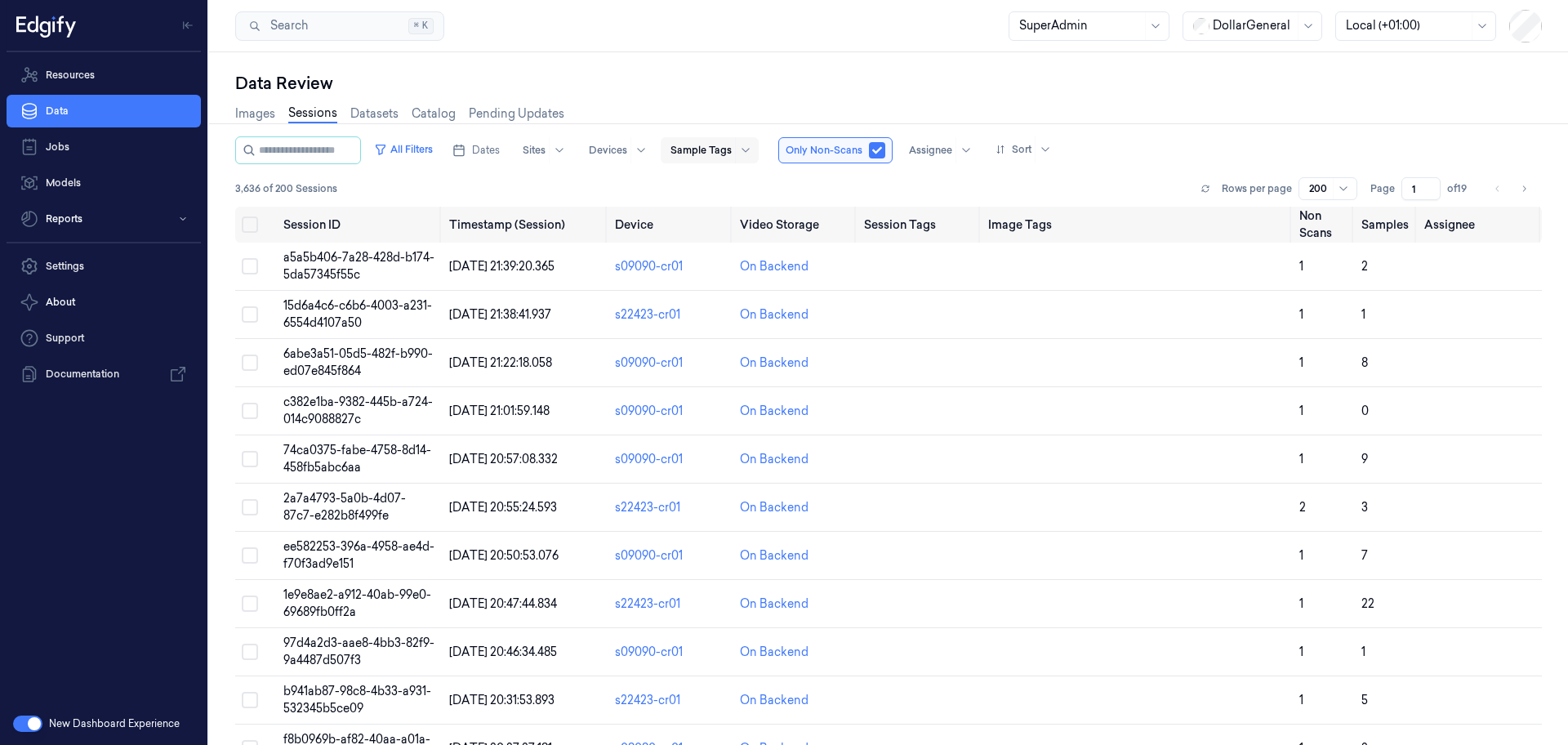
click at [730, 154] on div at bounding box center [701, 150] width 61 height 14
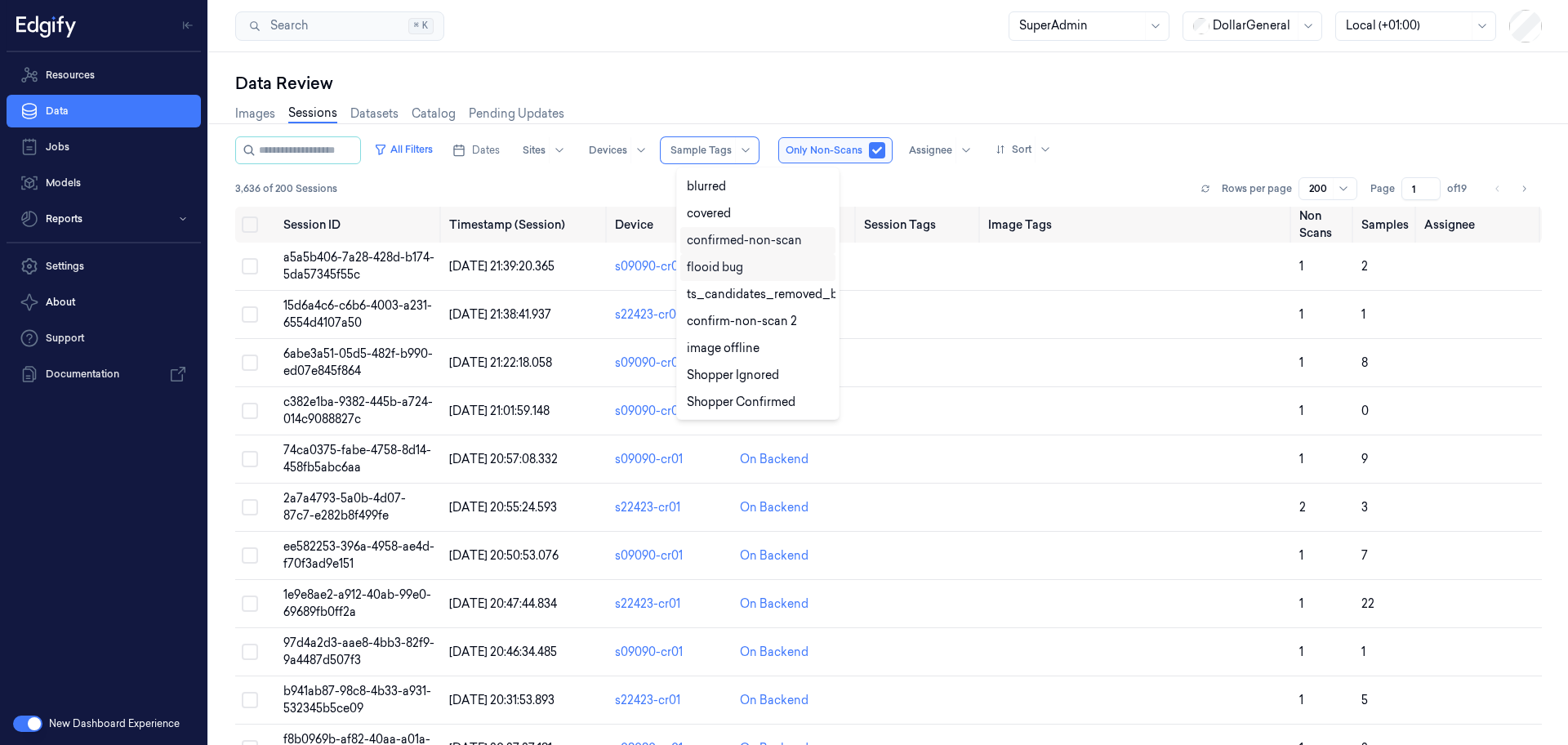
scroll to position [382, 0]
click at [770, 232] on div "confirmed-non-scan" at bounding box center [745, 240] width 115 height 17
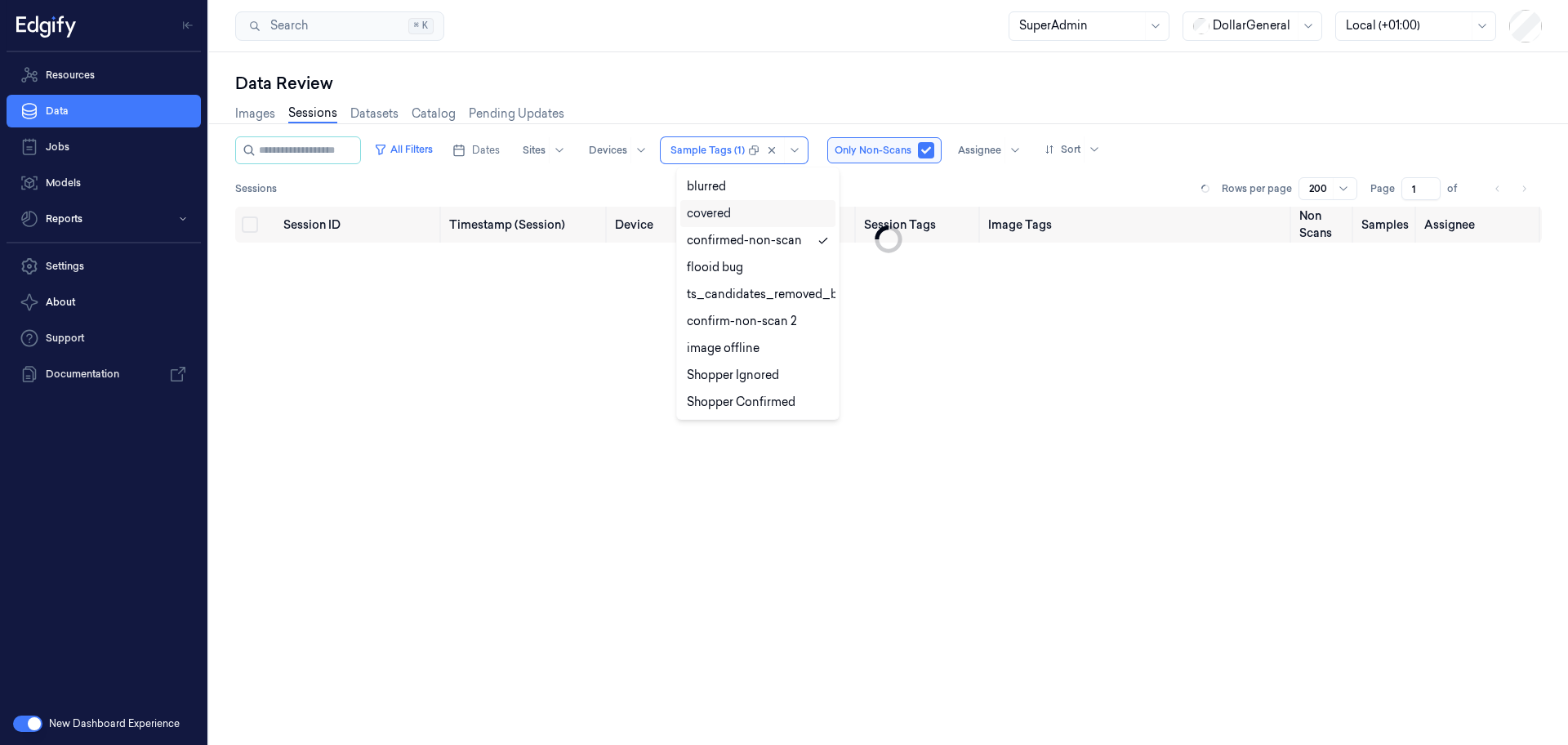
click at [924, 184] on div "Sessions Rows per page 200 Page 1 of" at bounding box center [889, 188] width 1307 height 23
